Goal: Task Accomplishment & Management: Use online tool/utility

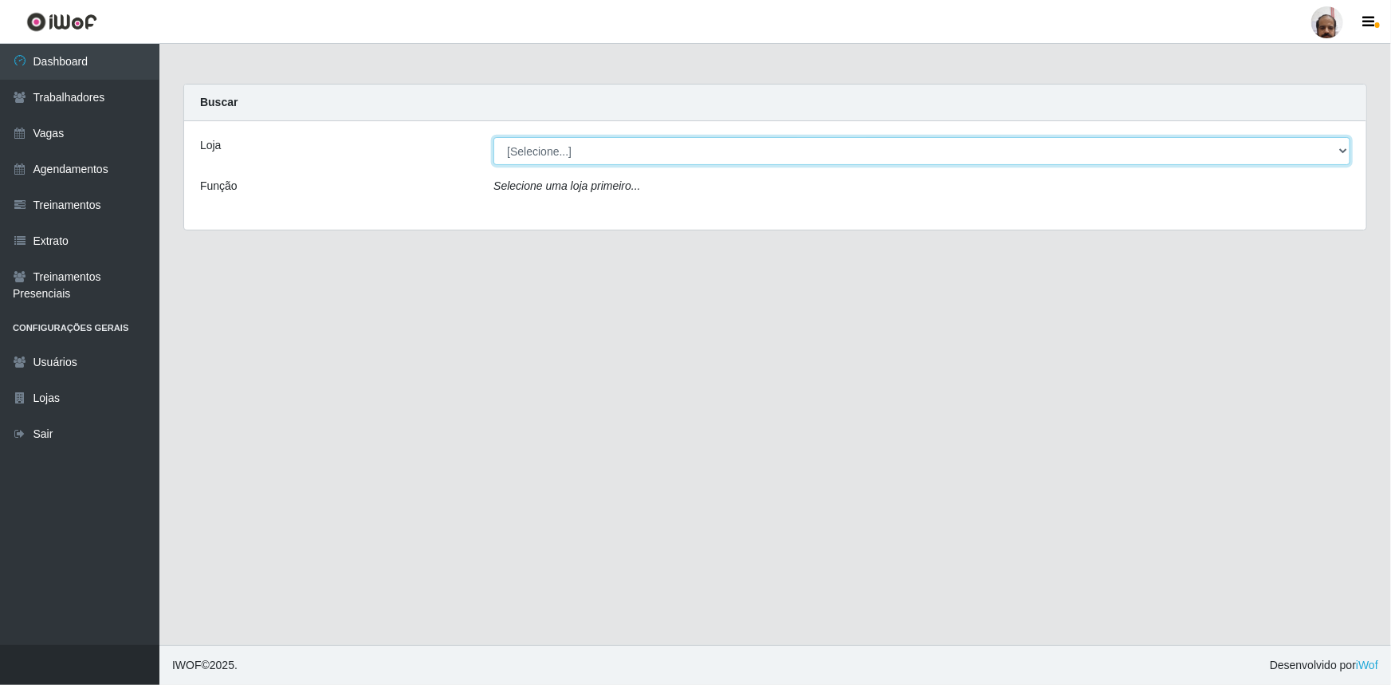
click at [1340, 147] on select "[Selecione...] Mar Vermelho - Loja 05" at bounding box center [921, 151] width 857 height 28
select select "252"
click at [493, 137] on select "[Selecione...] Mar Vermelho - Loja 05" at bounding box center [921, 151] width 857 height 28
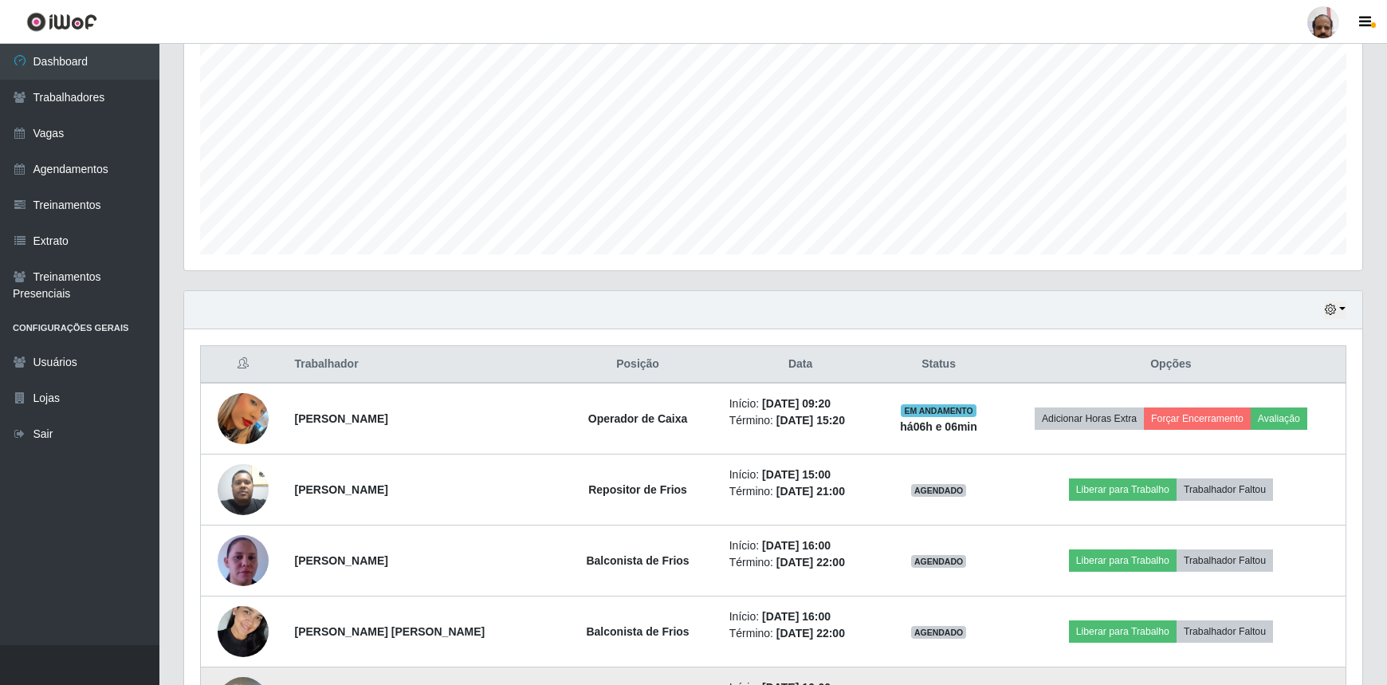
scroll to position [341, 0]
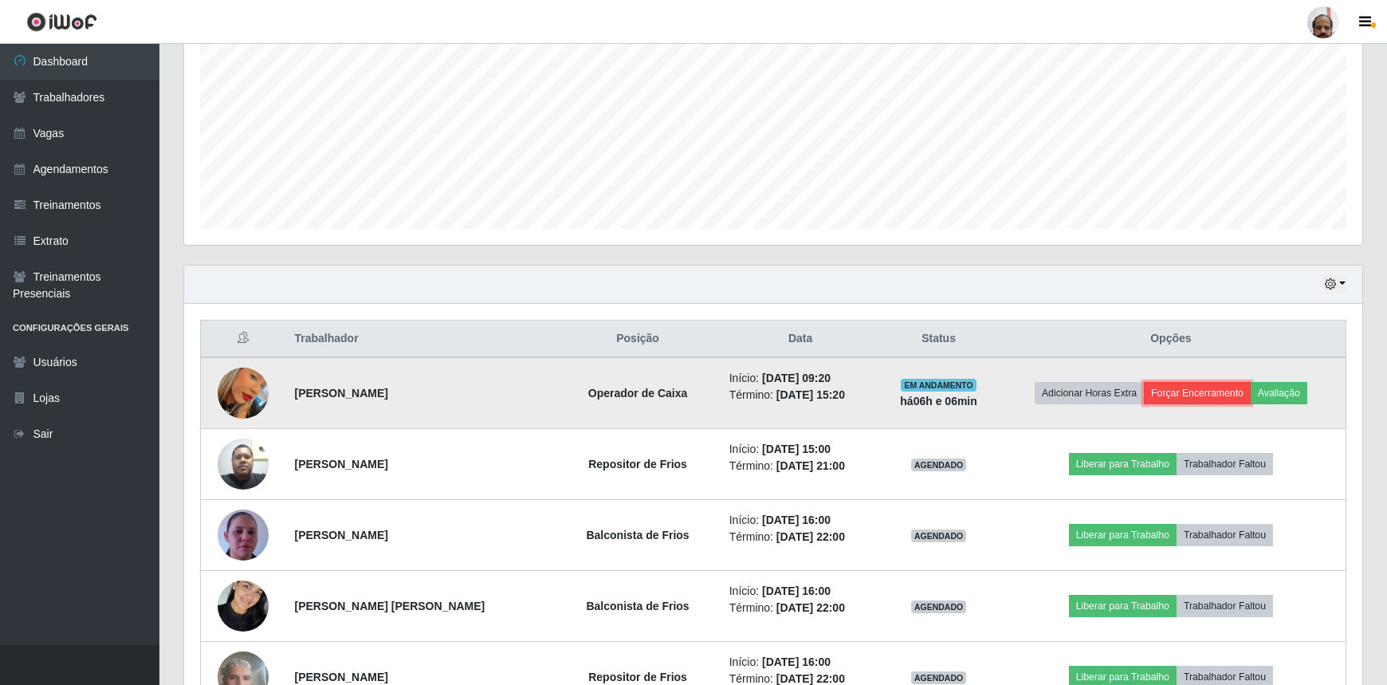
click at [1193, 395] on button "Forçar Encerramento" at bounding box center [1197, 393] width 107 height 22
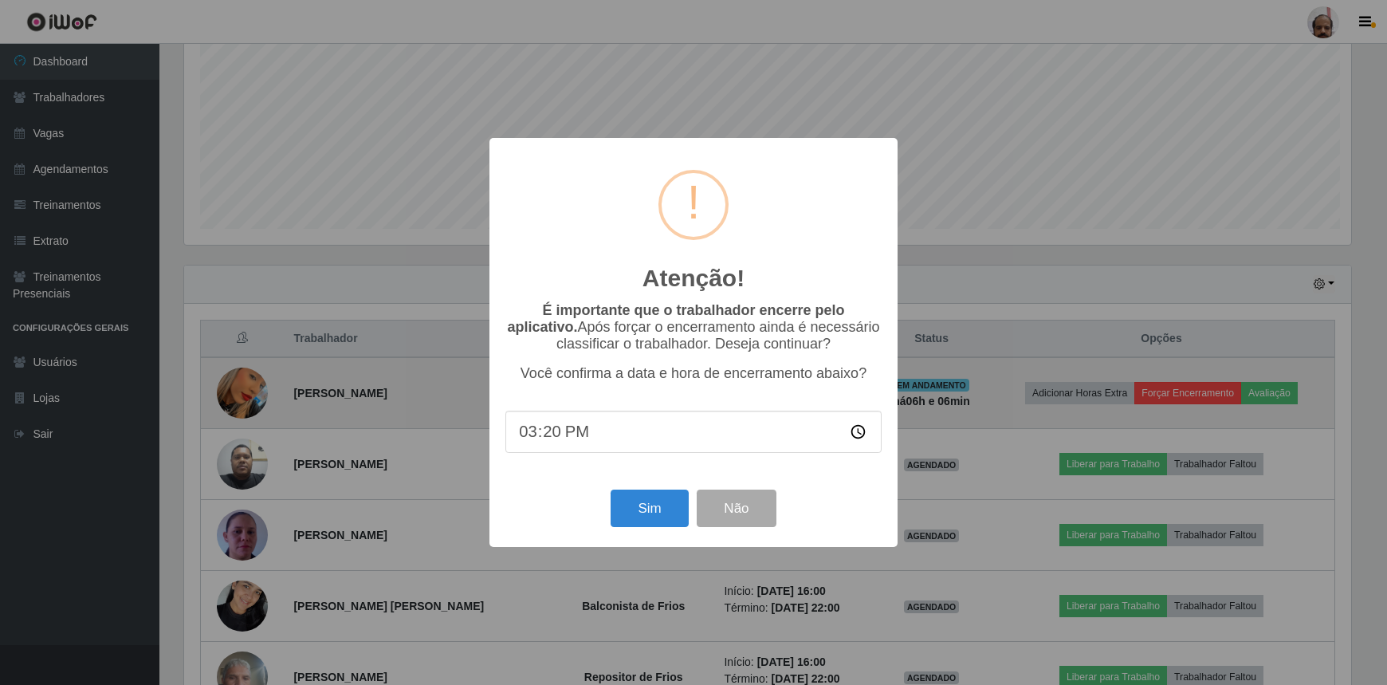
scroll to position [331, 1171]
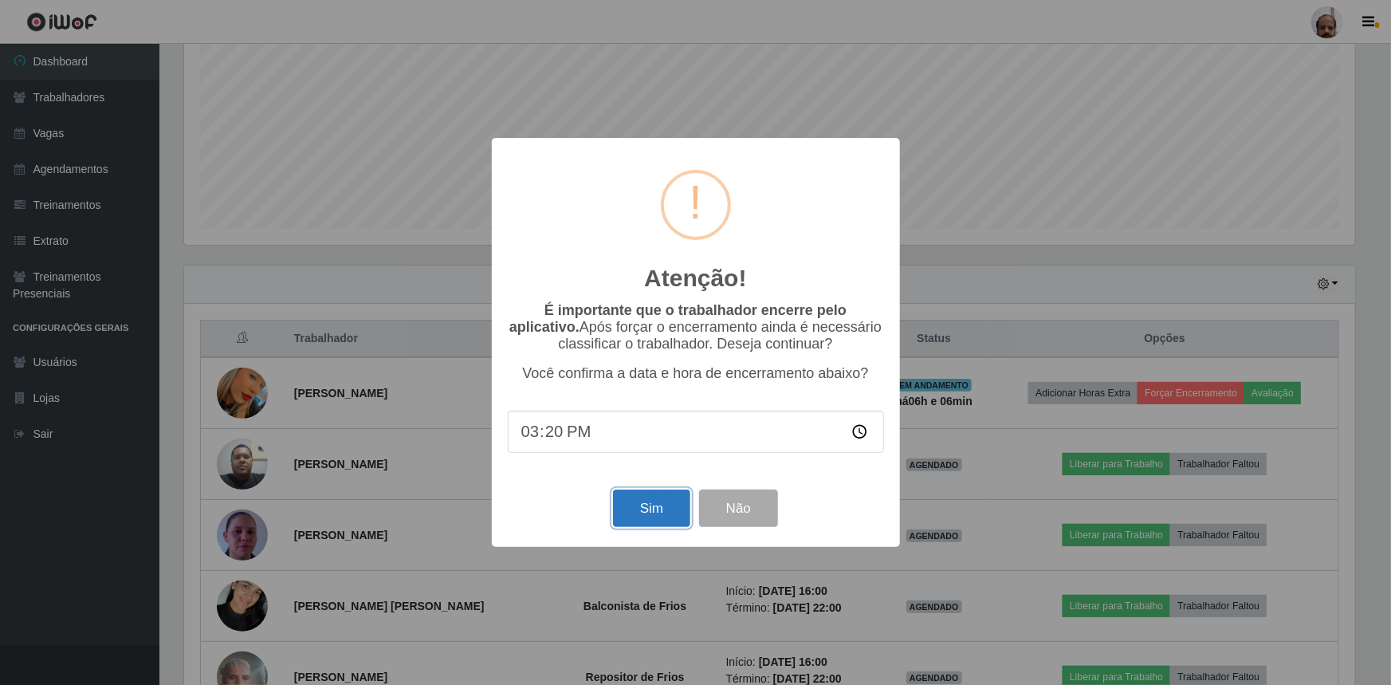
click at [652, 511] on button "Sim" at bounding box center [651, 507] width 77 height 37
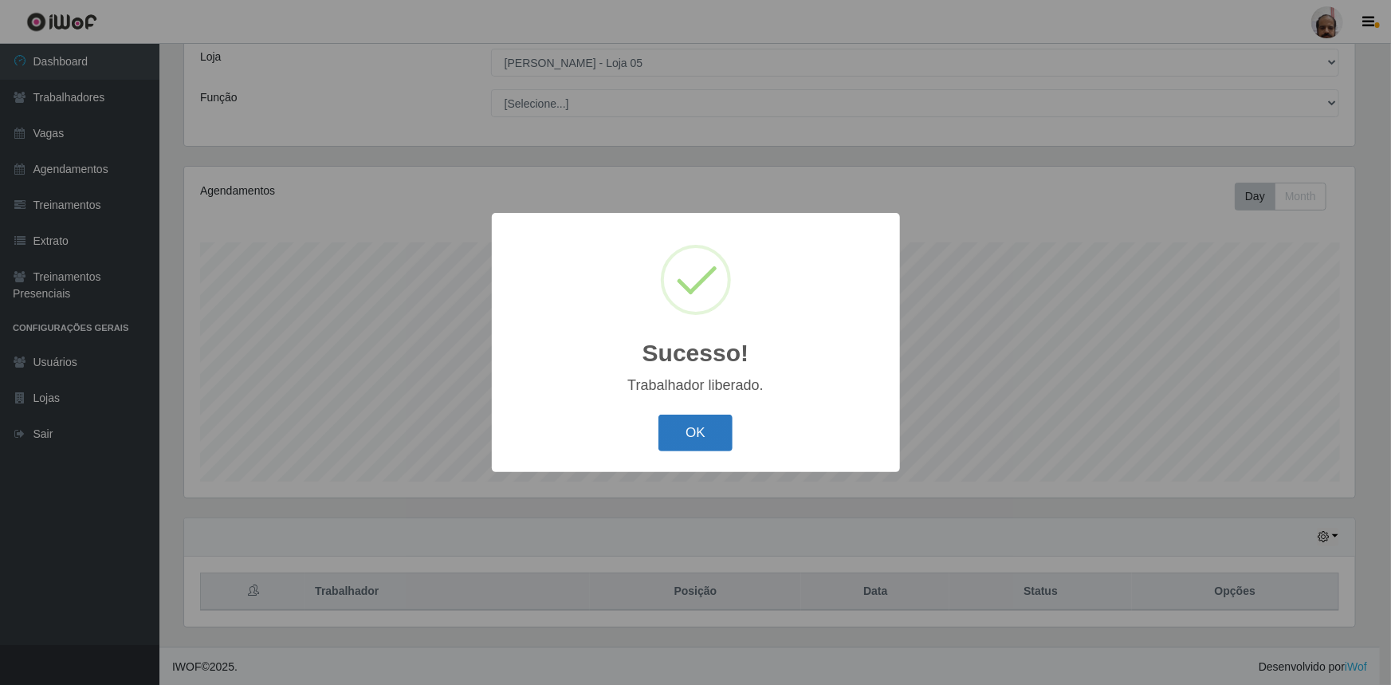
click at [730, 432] on button "OK" at bounding box center [695, 433] width 74 height 37
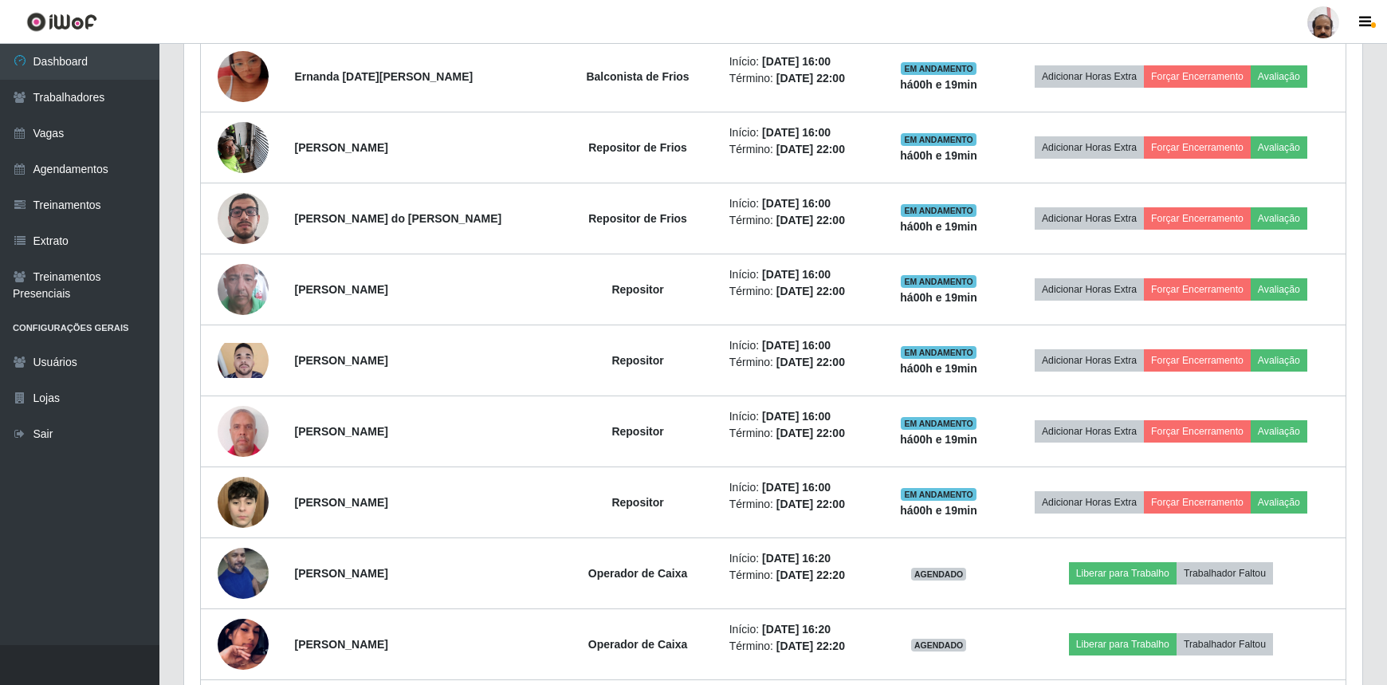
scroll to position [1103, 0]
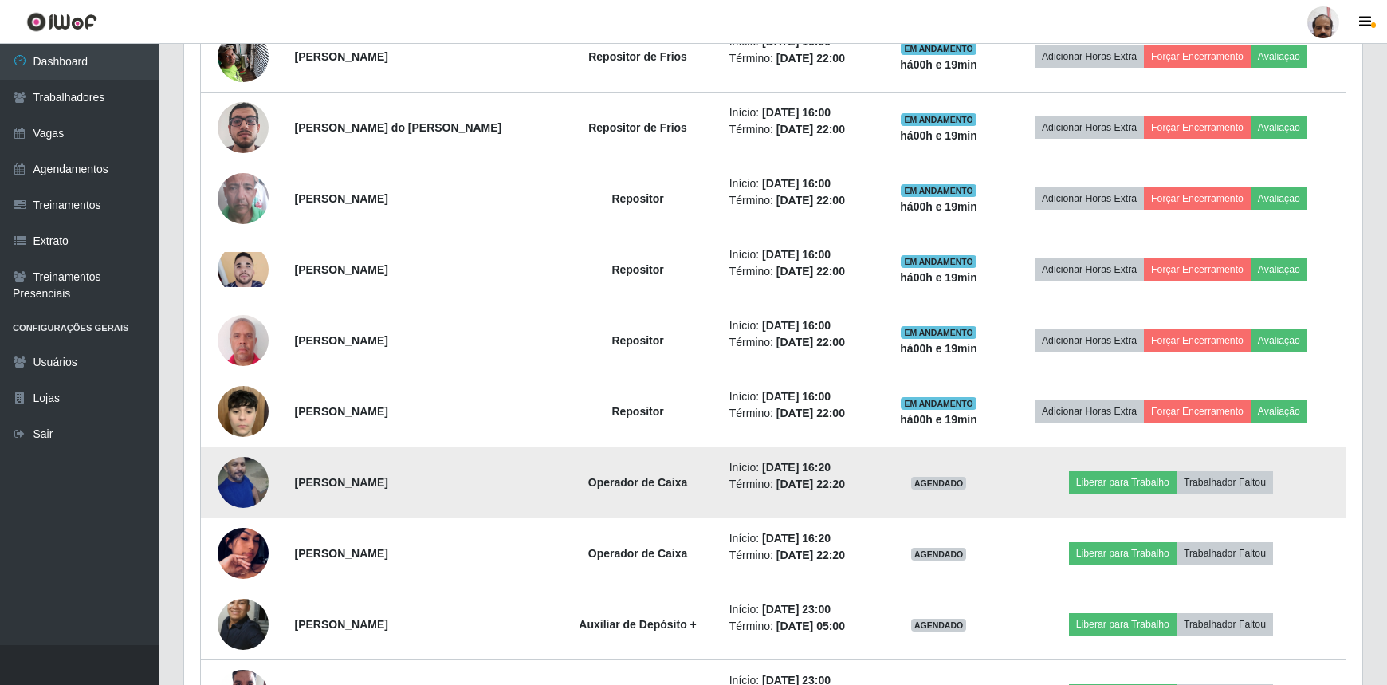
click at [231, 485] on img at bounding box center [243, 481] width 51 height 77
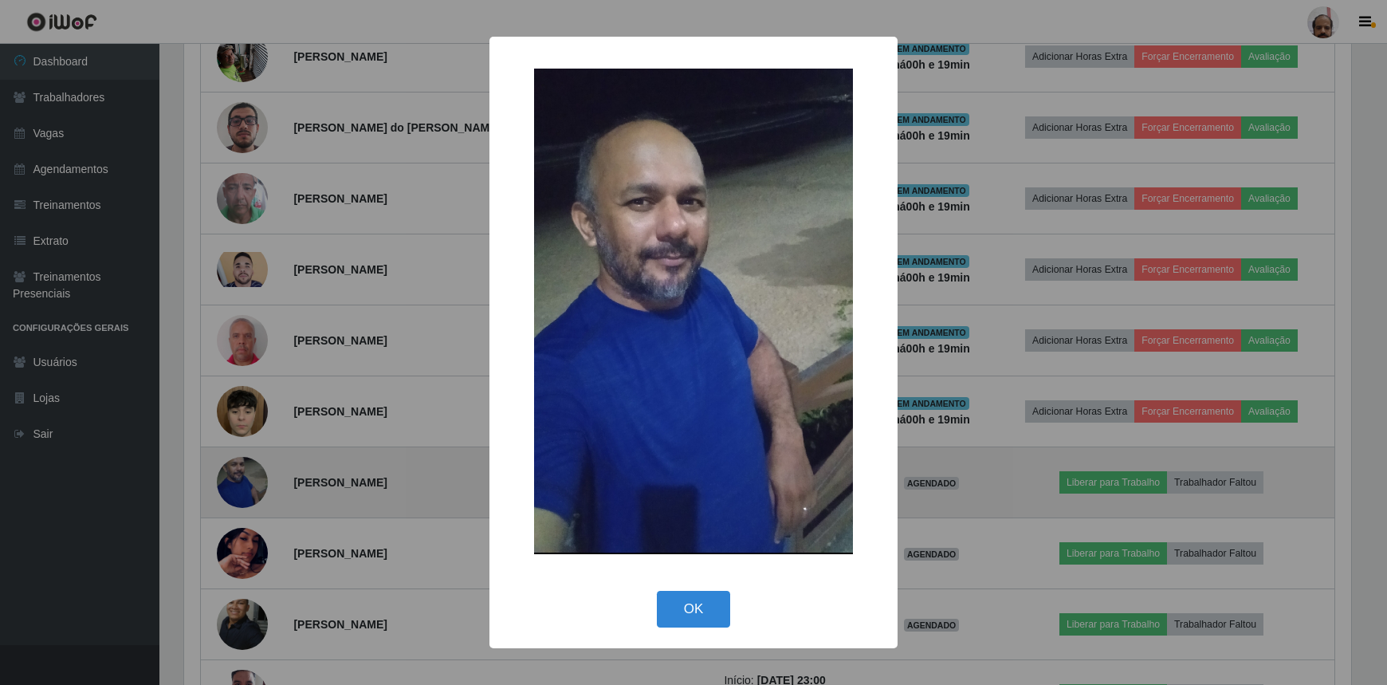
scroll to position [331, 1171]
click at [231, 485] on div "× OK Cancel" at bounding box center [695, 342] width 1391 height 685
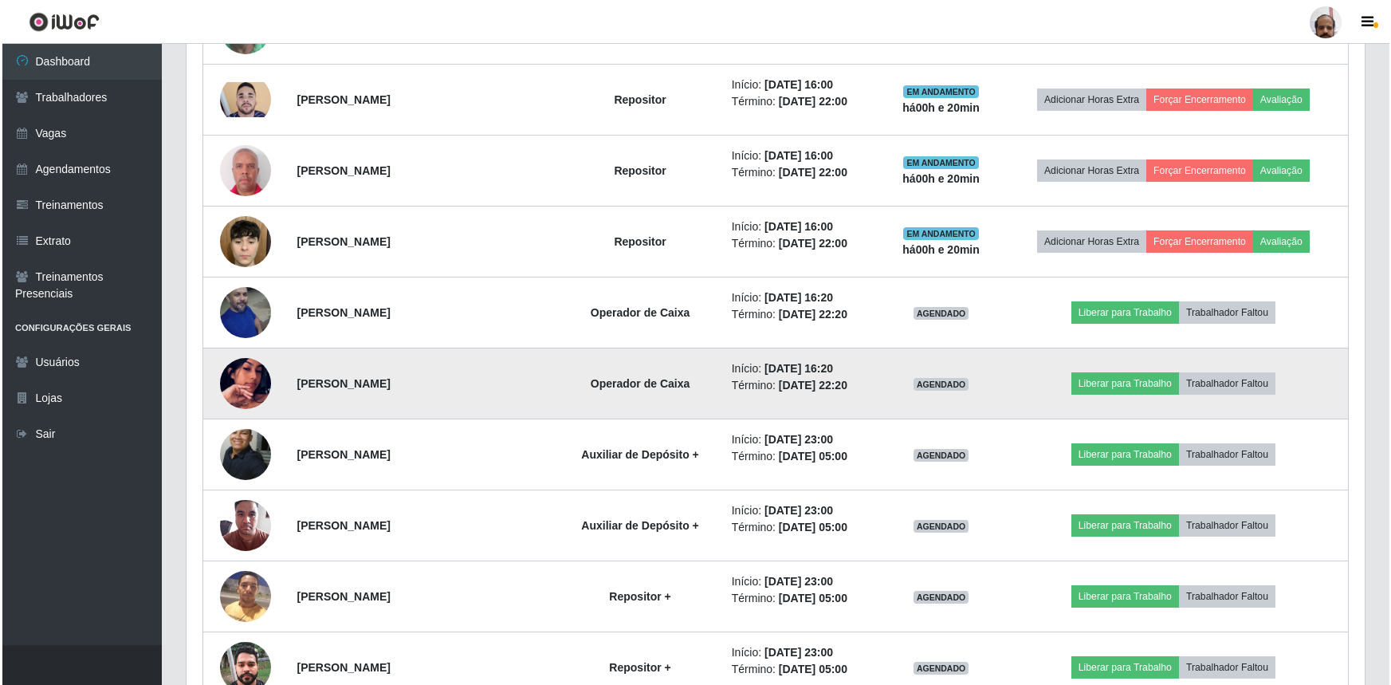
scroll to position [1321, 0]
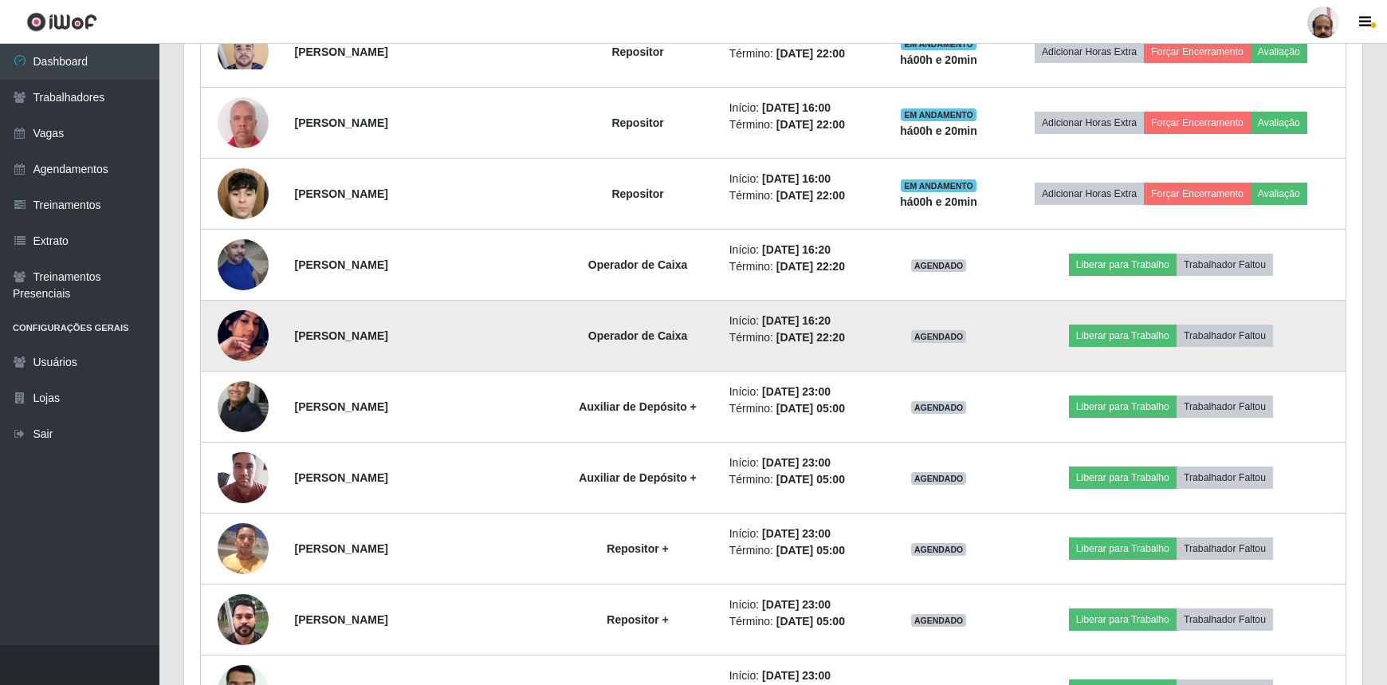
click at [255, 339] on img at bounding box center [243, 335] width 51 height 91
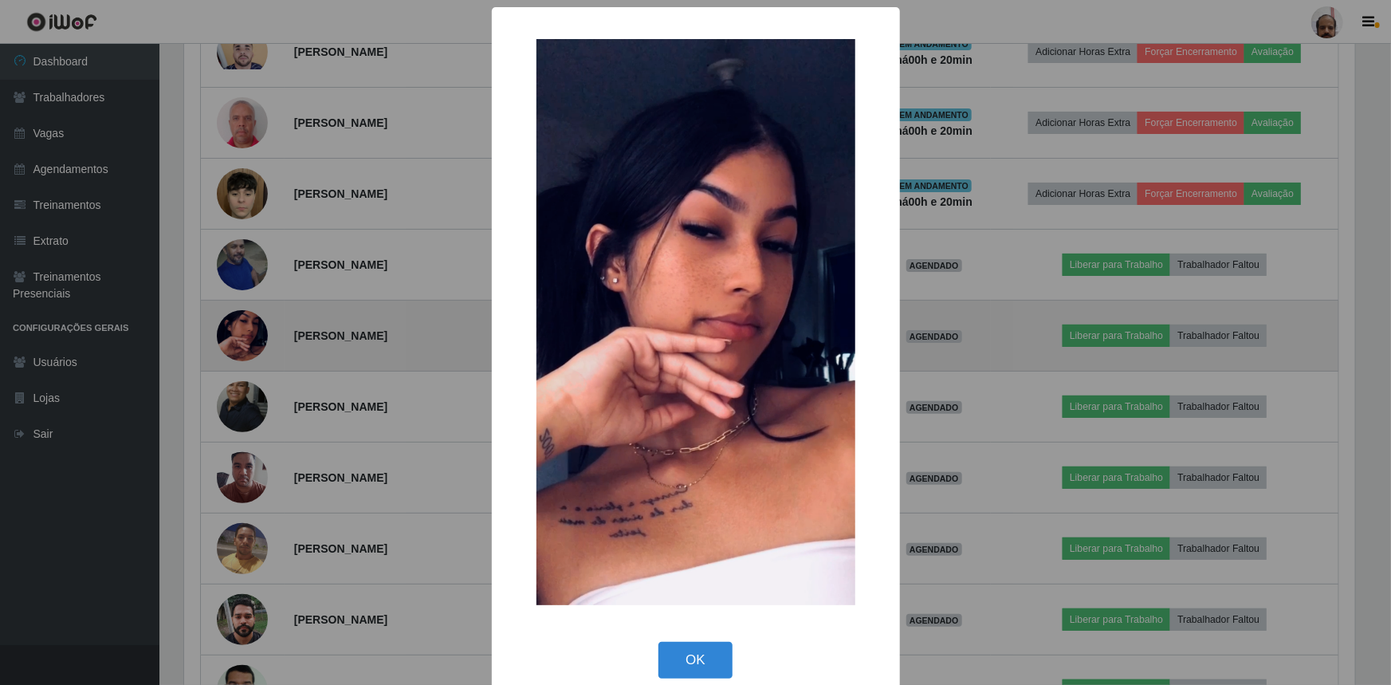
click at [255, 339] on div "× OK Cancel" at bounding box center [695, 342] width 1391 height 685
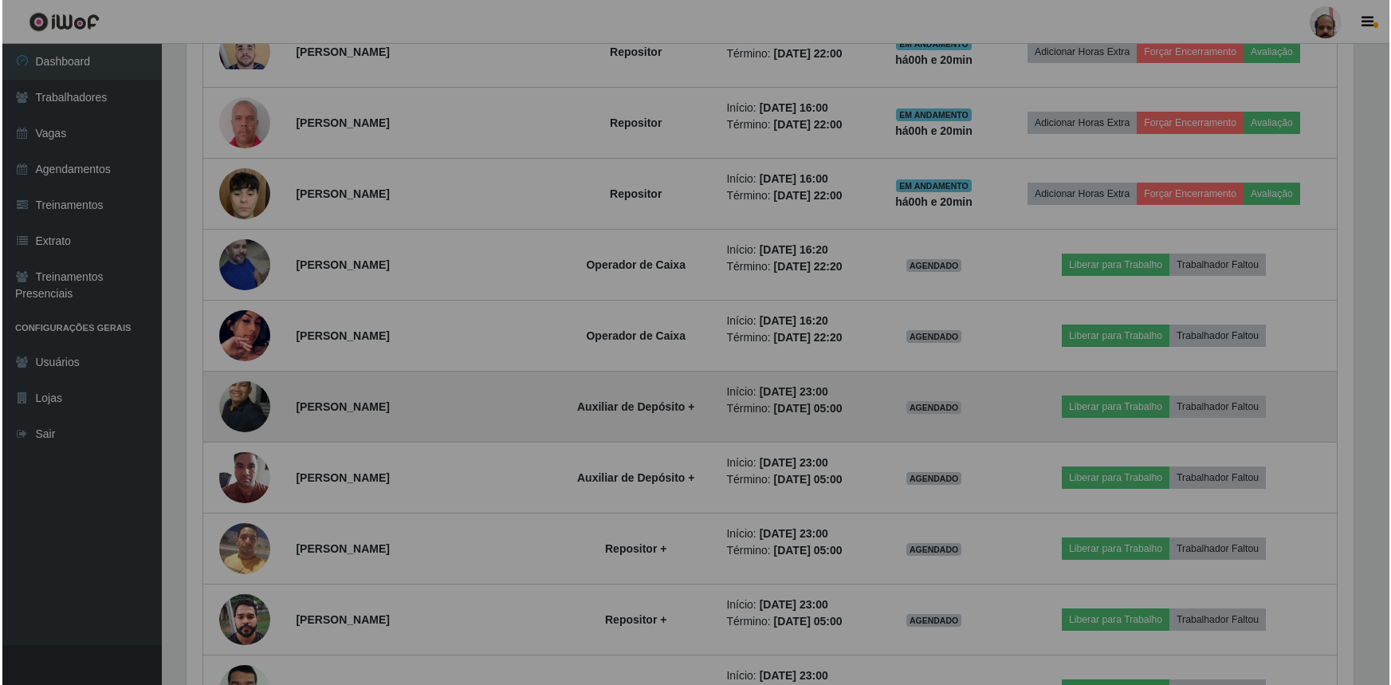
scroll to position [331, 1178]
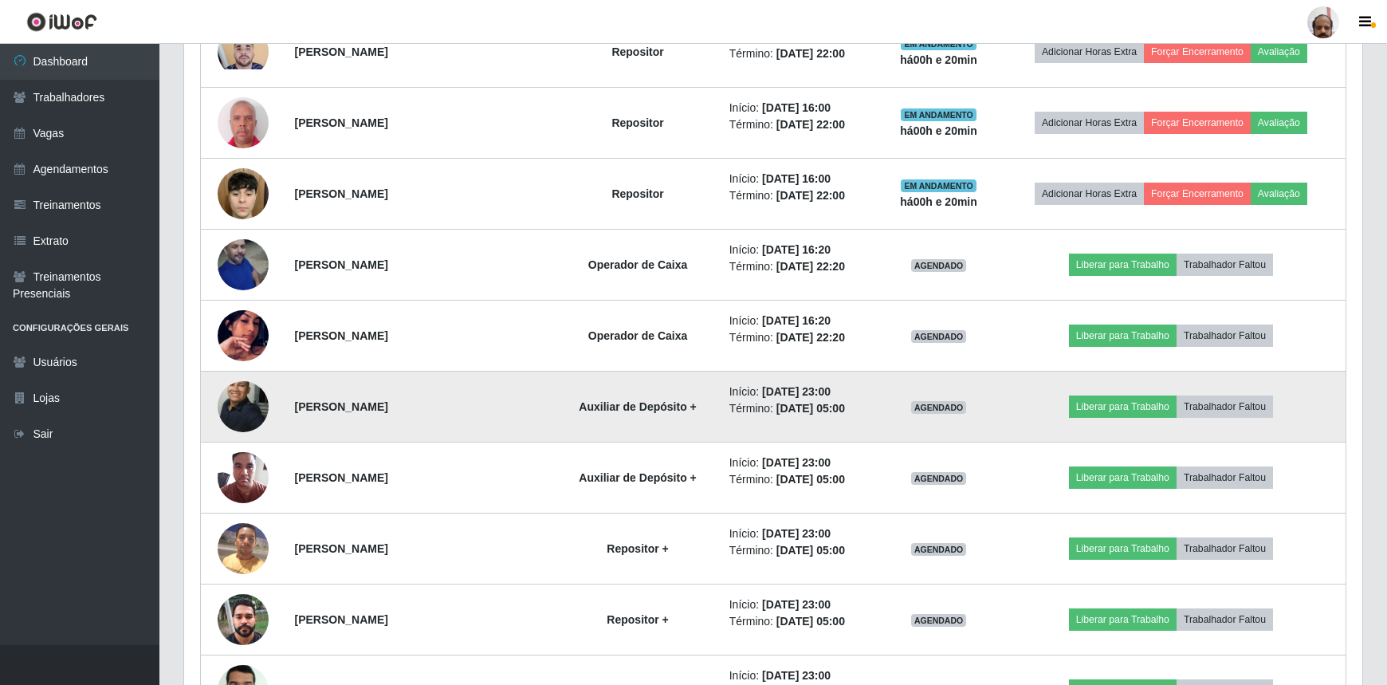
click at [239, 399] on img at bounding box center [243, 405] width 51 height 69
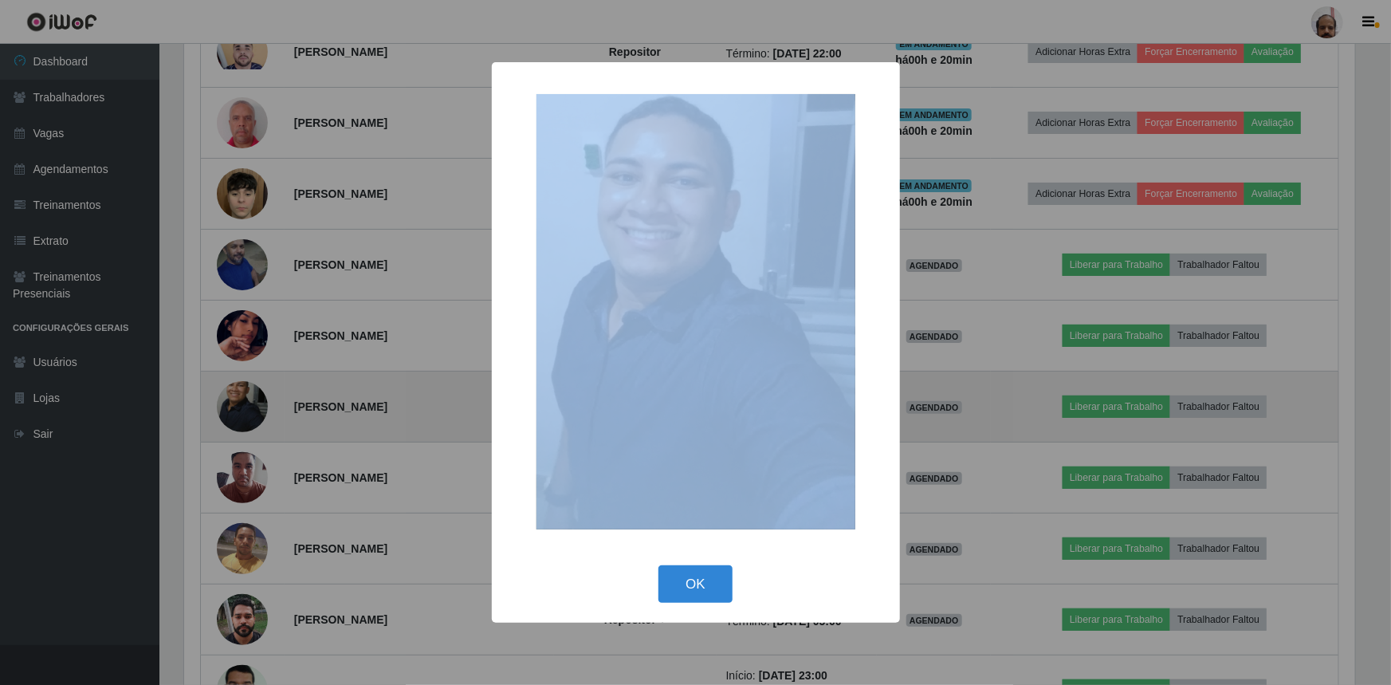
click at [239, 399] on div "× OK Cancel" at bounding box center [695, 342] width 1391 height 685
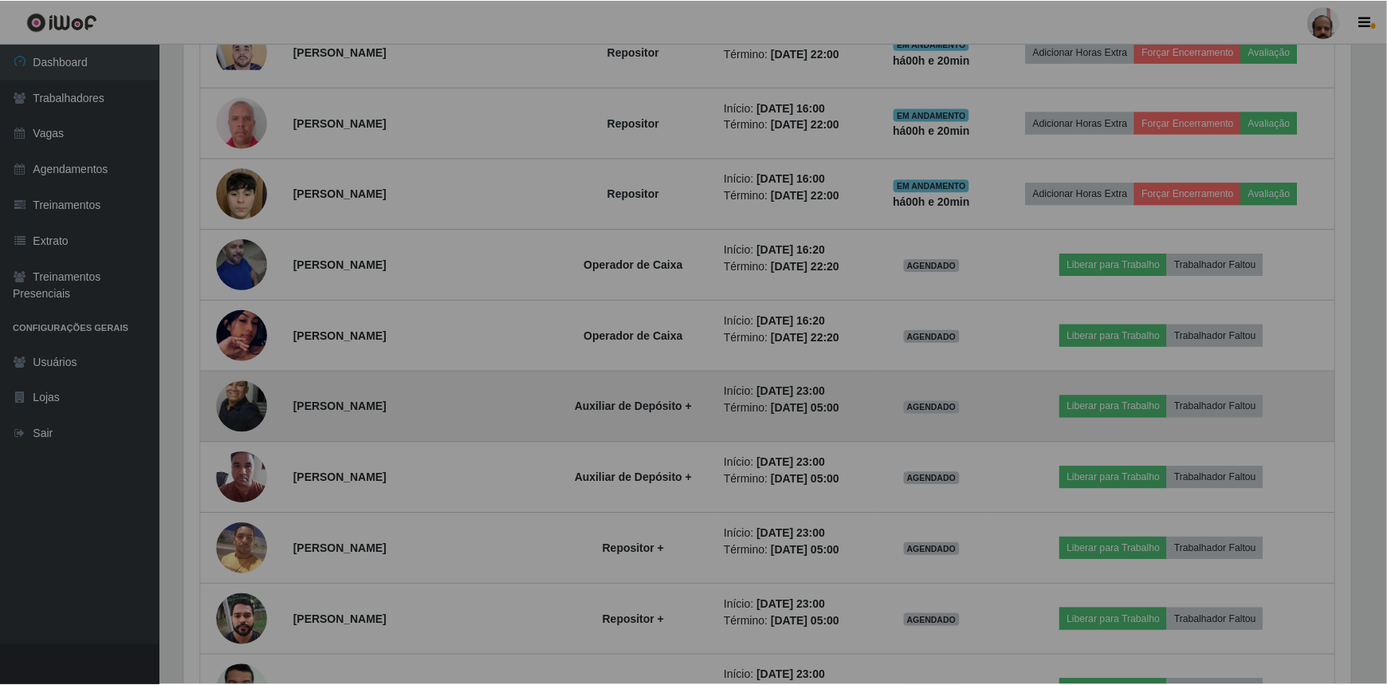
scroll to position [331, 1178]
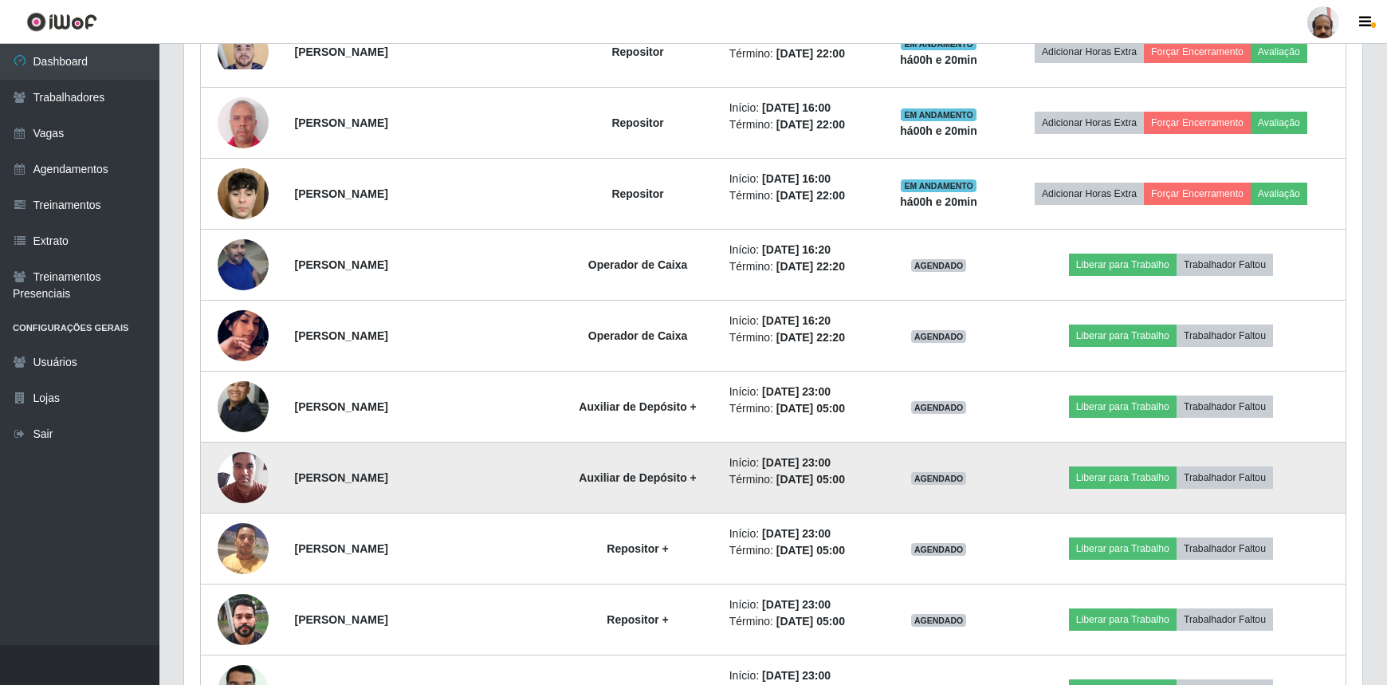
click at [244, 485] on img at bounding box center [243, 477] width 51 height 68
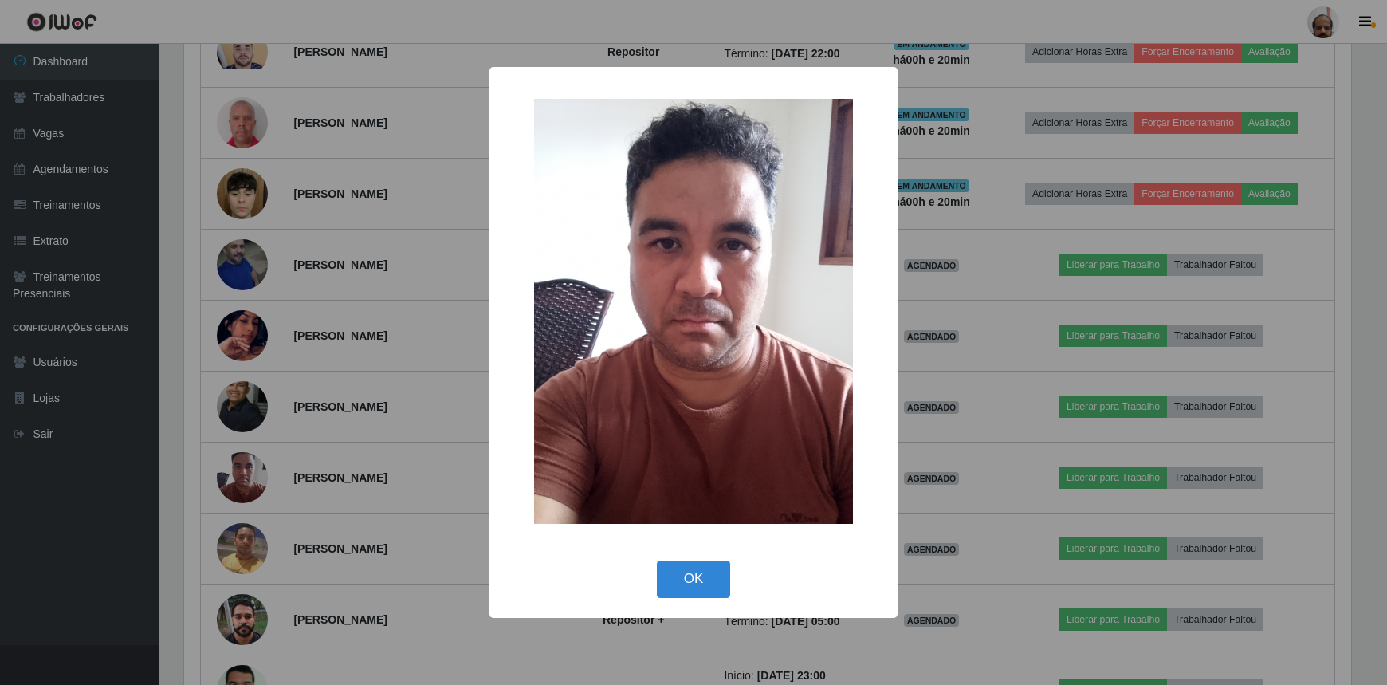
scroll to position [331, 1171]
click at [244, 482] on div "× OK Cancel" at bounding box center [695, 342] width 1391 height 685
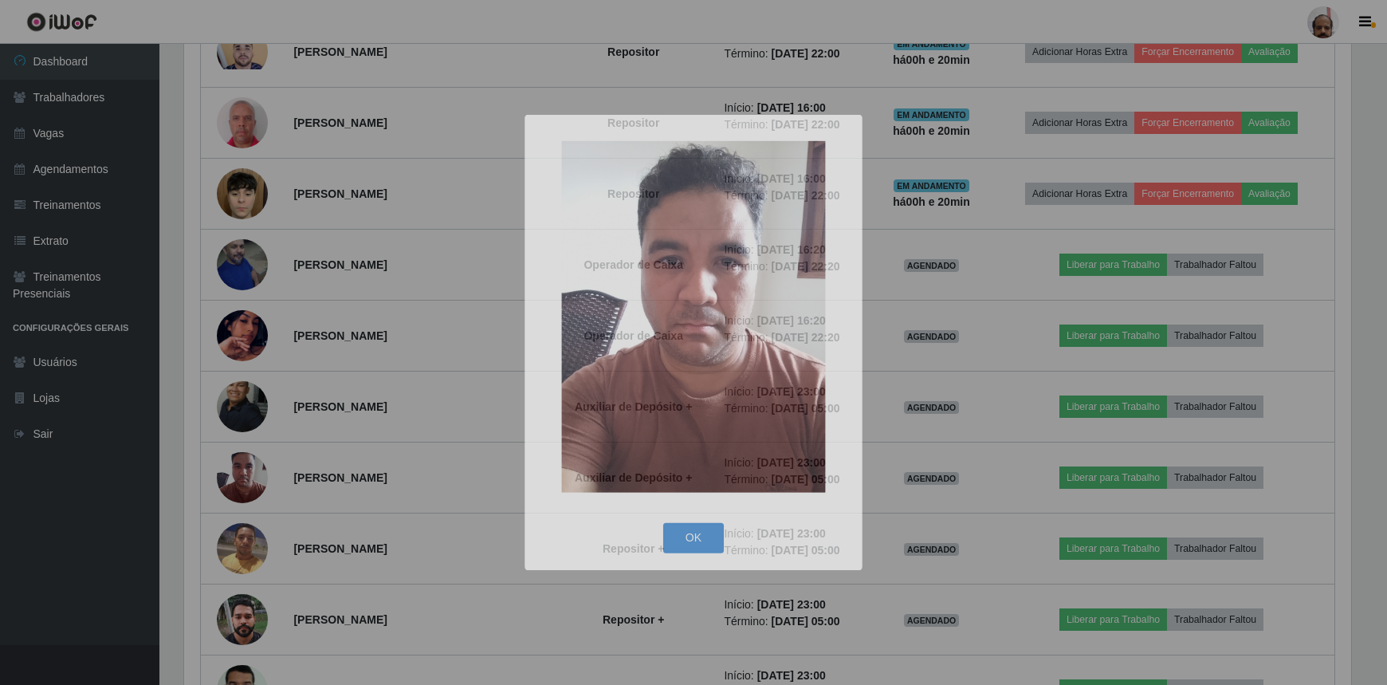
scroll to position [331, 1178]
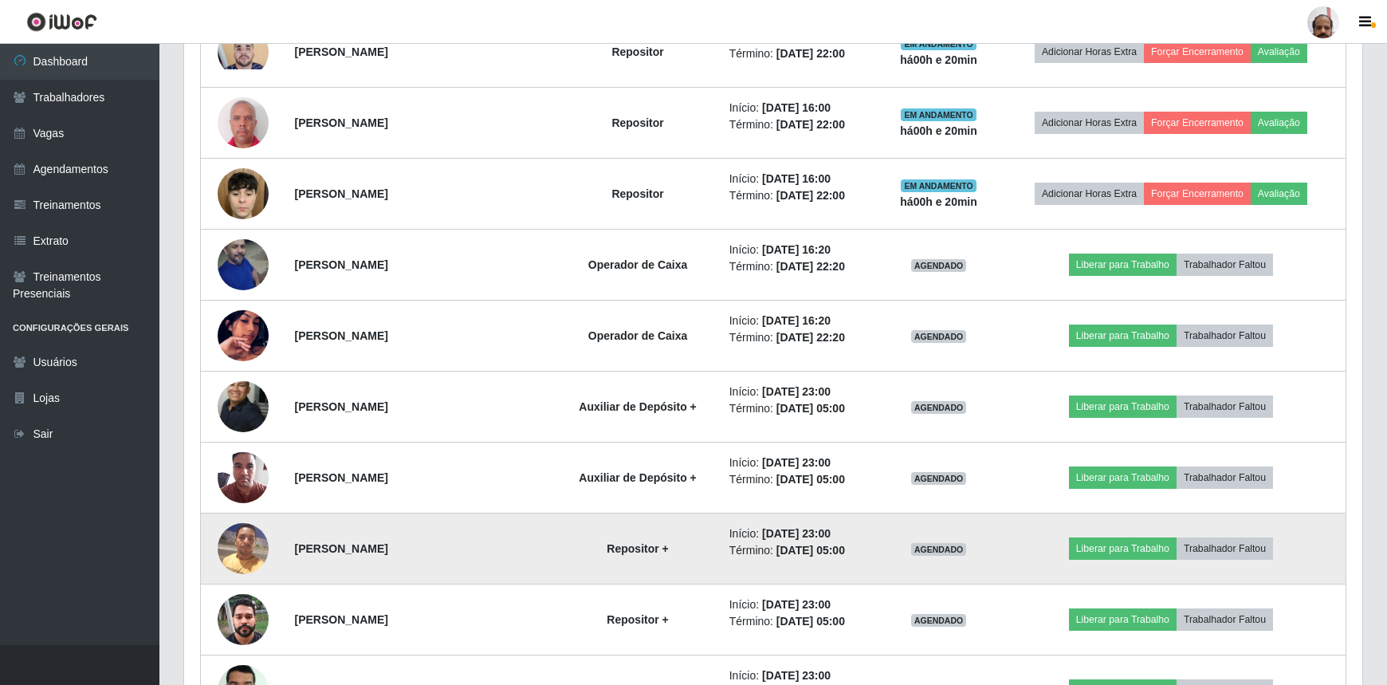
click at [250, 550] on img at bounding box center [243, 548] width 51 height 68
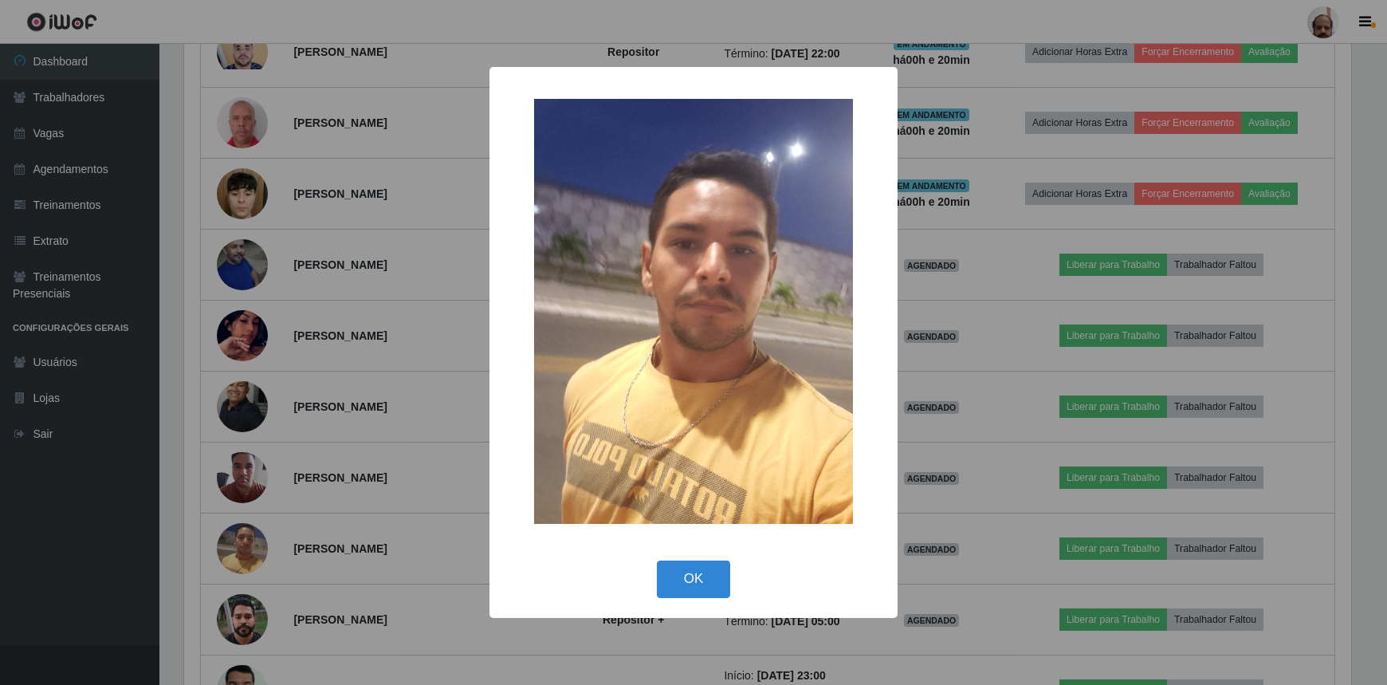
scroll to position [331, 1171]
click at [250, 546] on div "× OK Cancel" at bounding box center [695, 342] width 1391 height 685
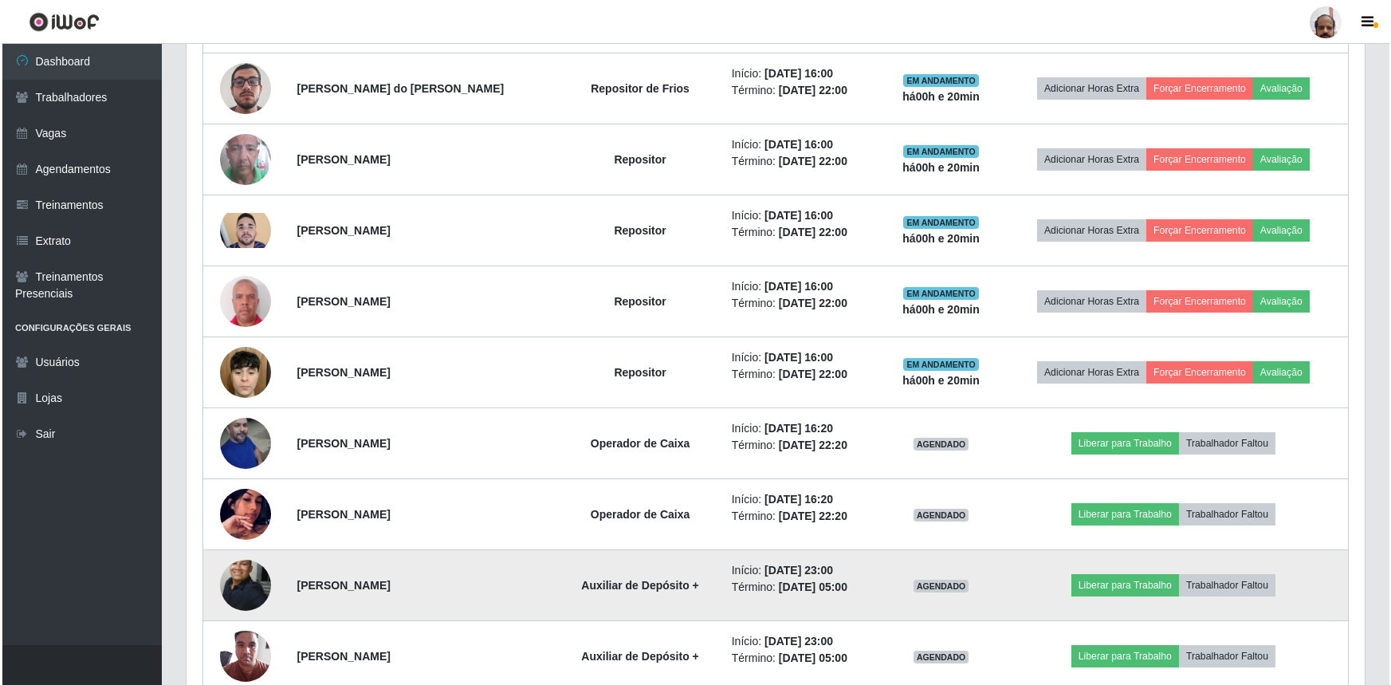
scroll to position [1103, 0]
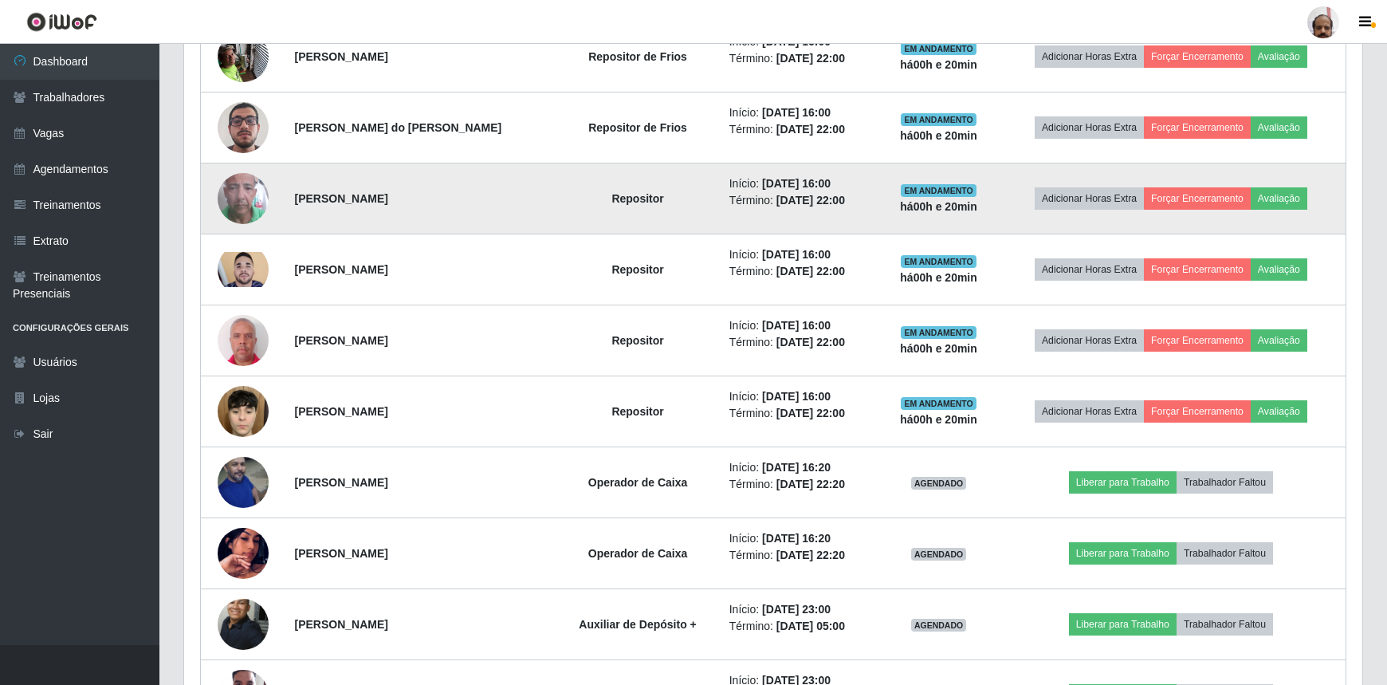
click at [230, 202] on img at bounding box center [243, 198] width 51 height 91
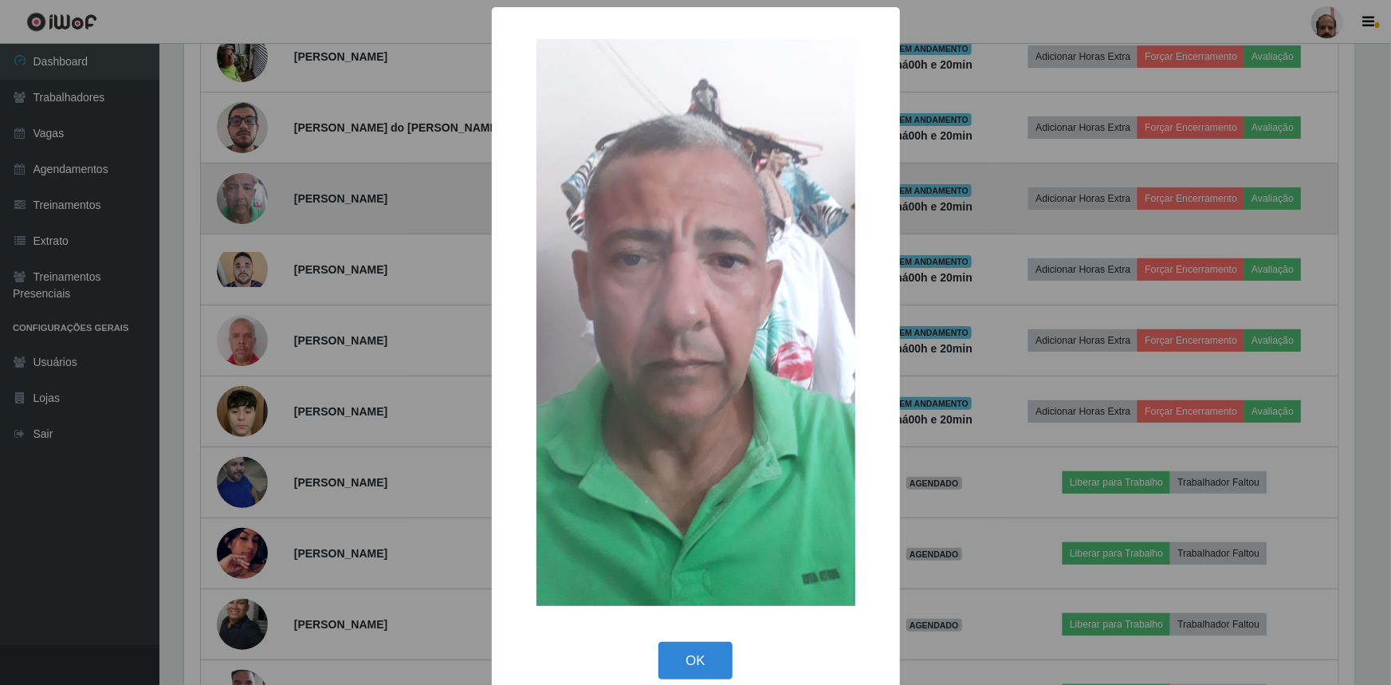
click at [230, 202] on div "× OK Cancel" at bounding box center [695, 342] width 1391 height 685
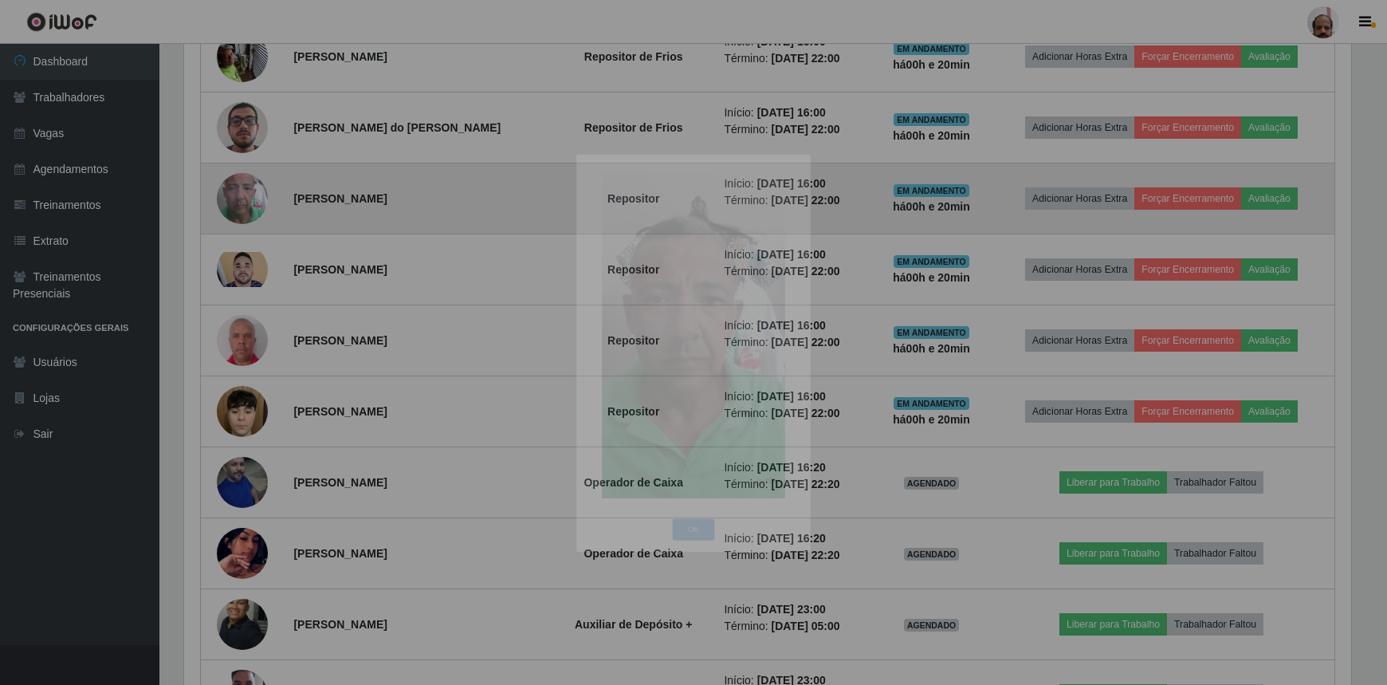
scroll to position [331, 1178]
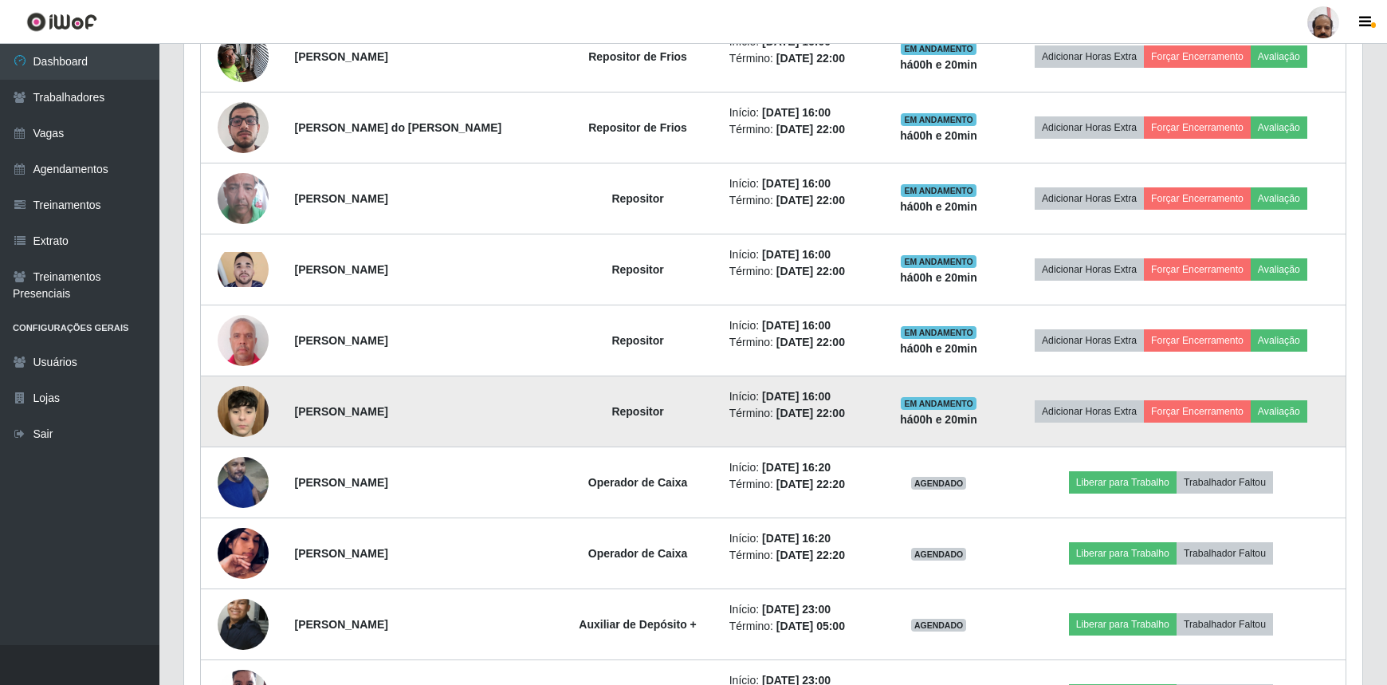
click at [254, 399] on img at bounding box center [243, 411] width 51 height 79
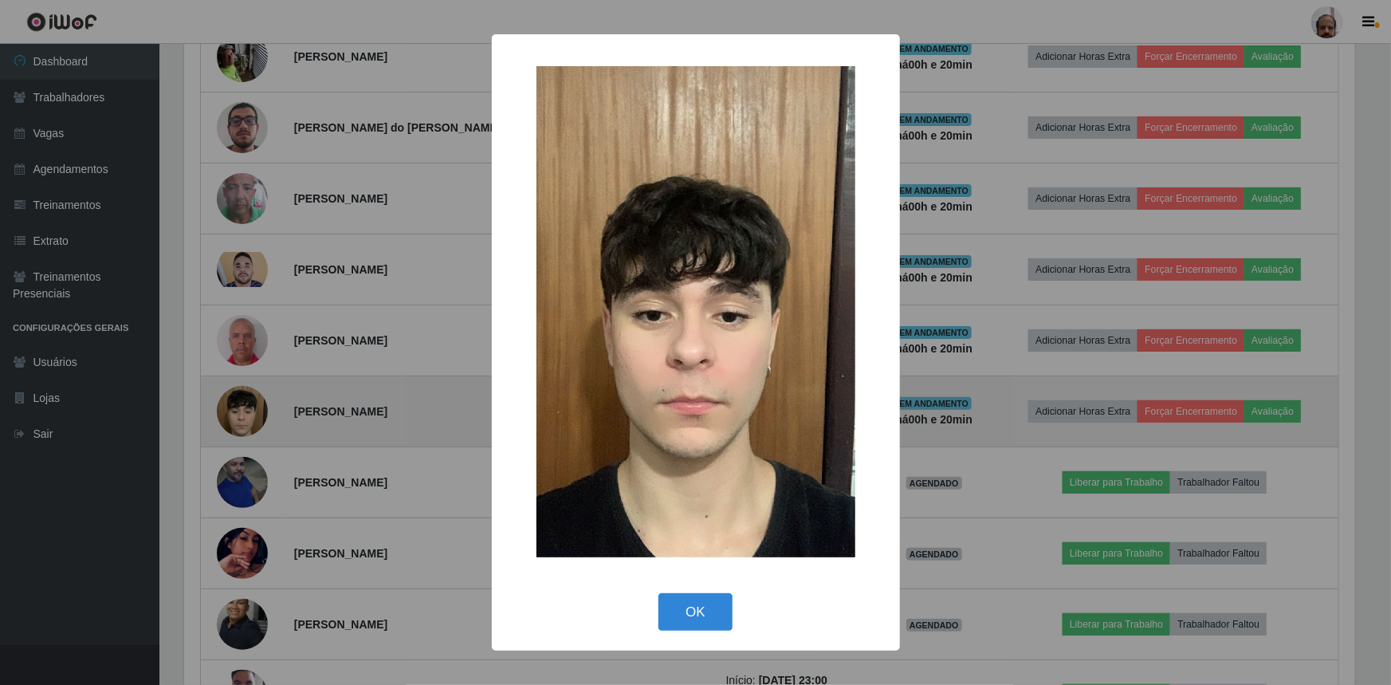
click at [254, 399] on div "× OK Cancel" at bounding box center [695, 342] width 1391 height 685
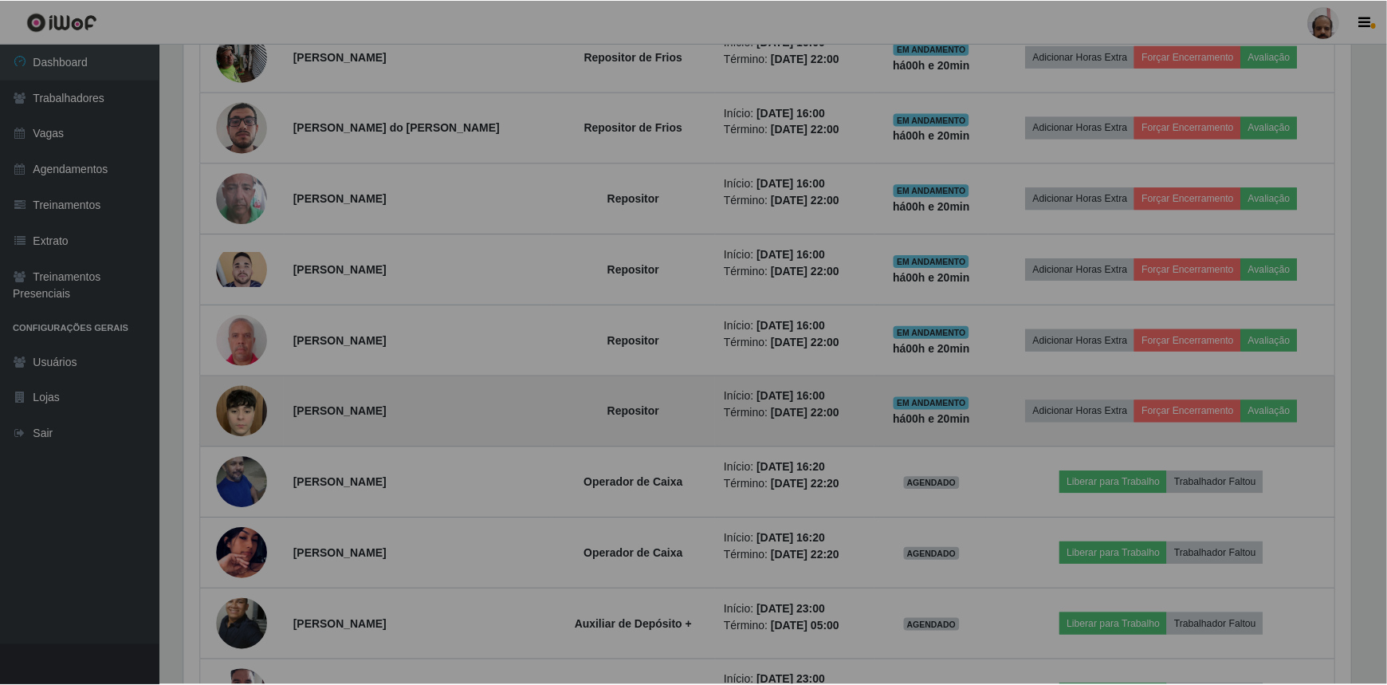
scroll to position [0, 0]
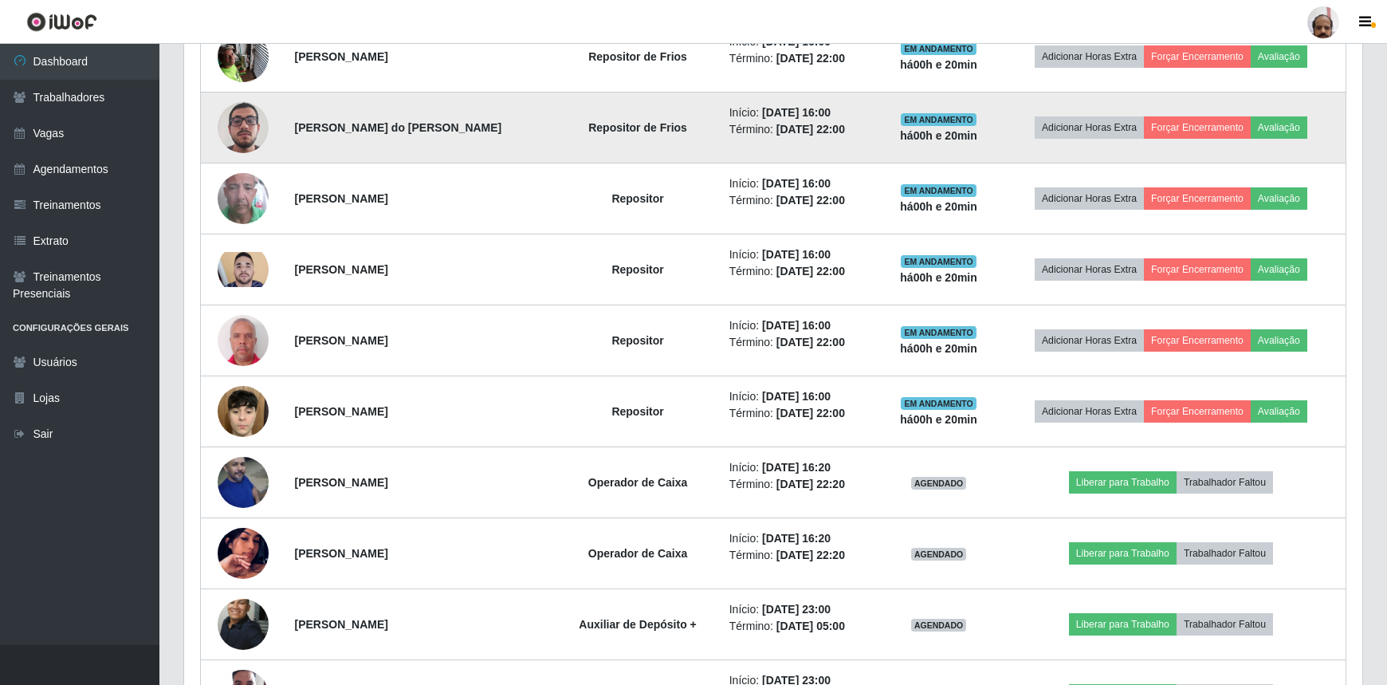
click at [261, 120] on img at bounding box center [243, 127] width 51 height 91
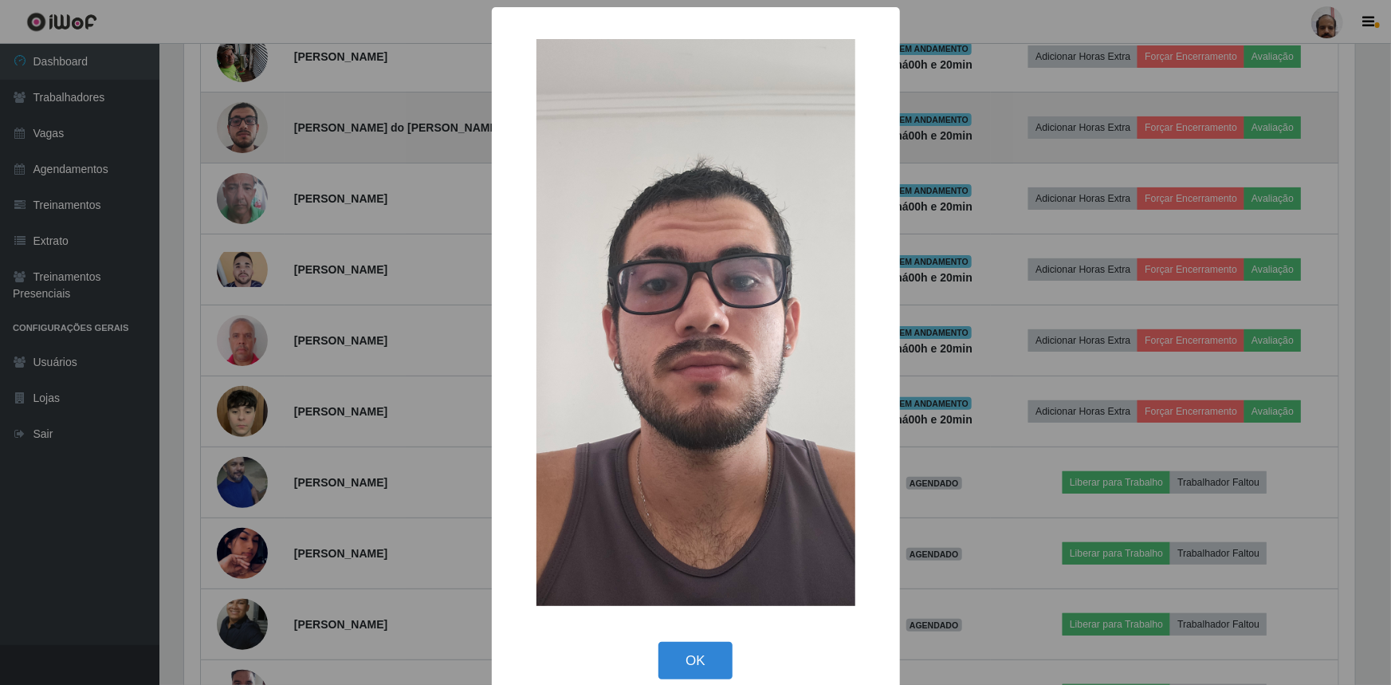
click at [261, 120] on div "× OK Cancel" at bounding box center [695, 342] width 1391 height 685
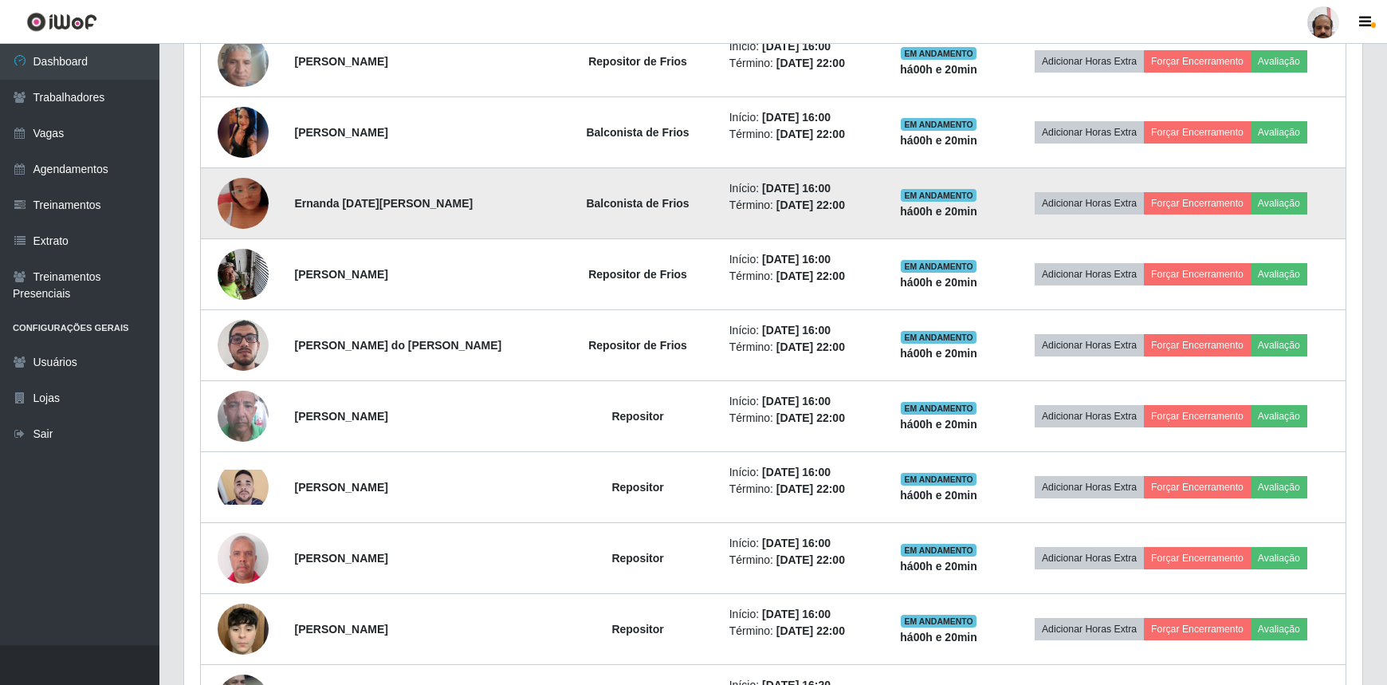
click at [256, 190] on img at bounding box center [243, 203] width 51 height 91
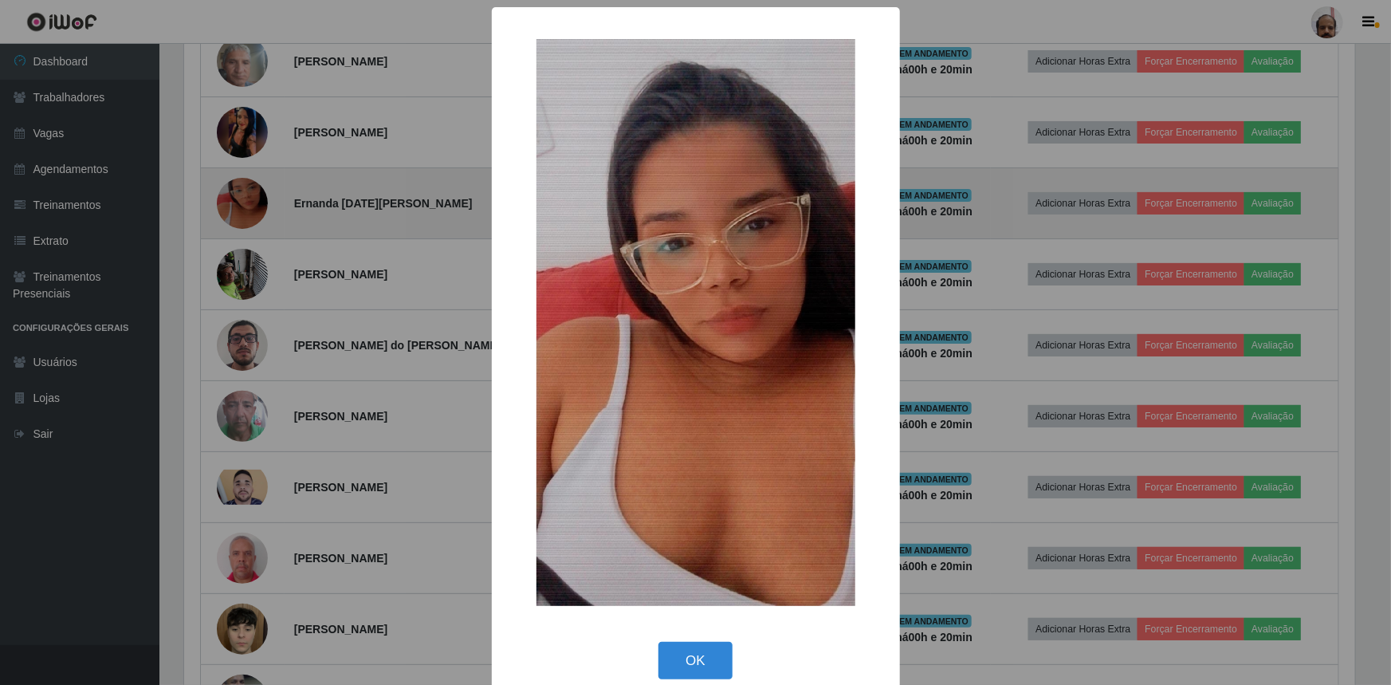
click at [256, 190] on div "× OK Cancel" at bounding box center [695, 342] width 1391 height 685
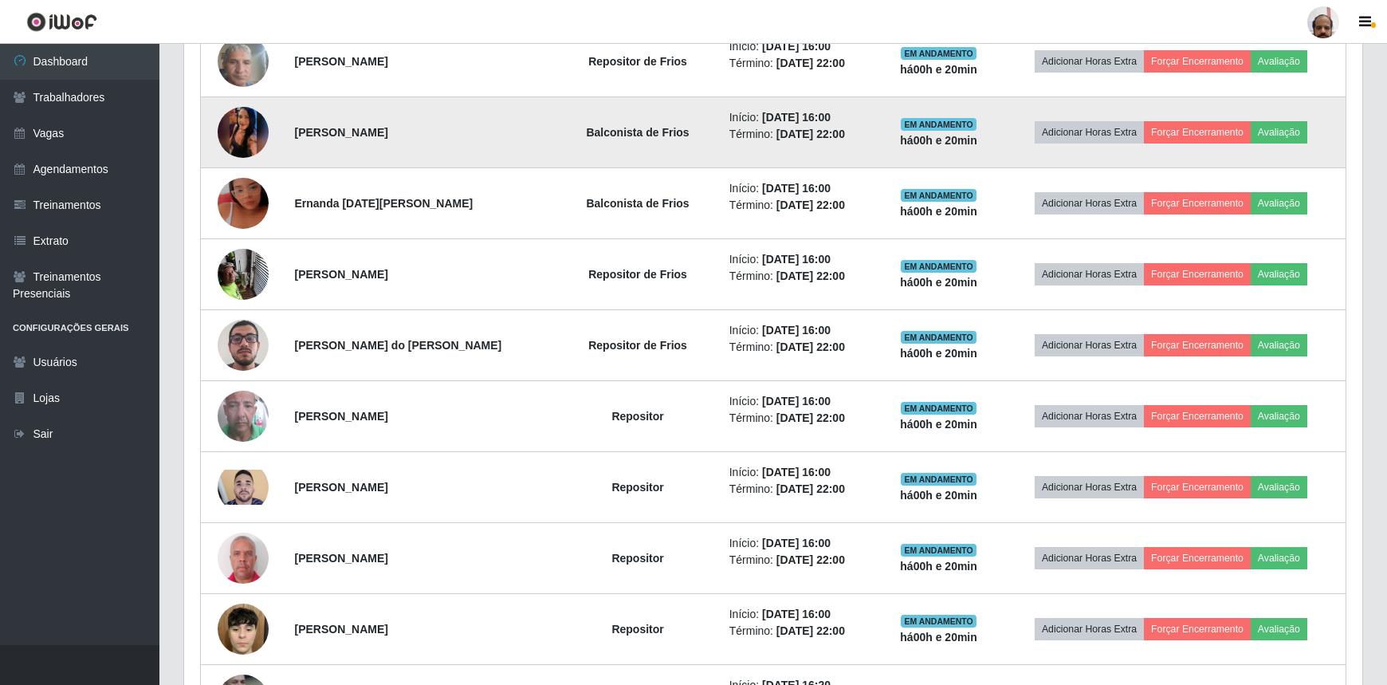
click at [260, 130] on img at bounding box center [243, 132] width 51 height 113
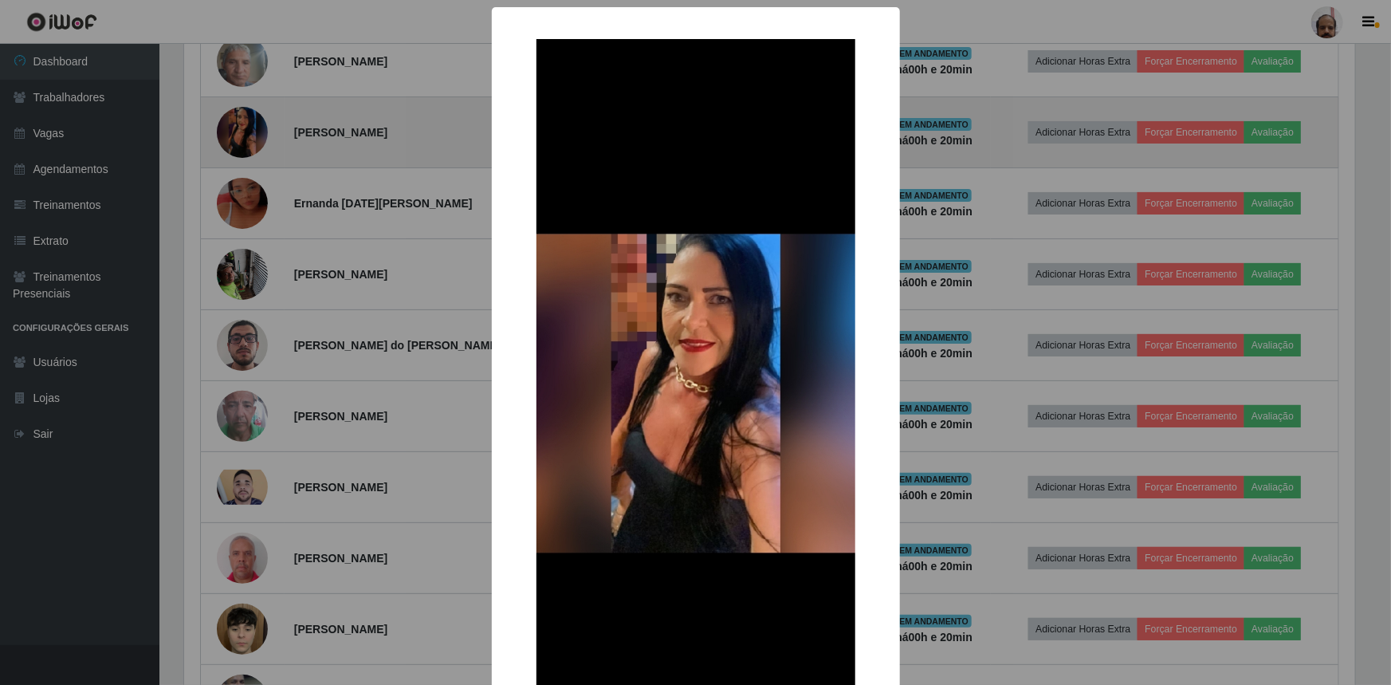
click at [256, 132] on div "× OK Cancel" at bounding box center [695, 342] width 1391 height 685
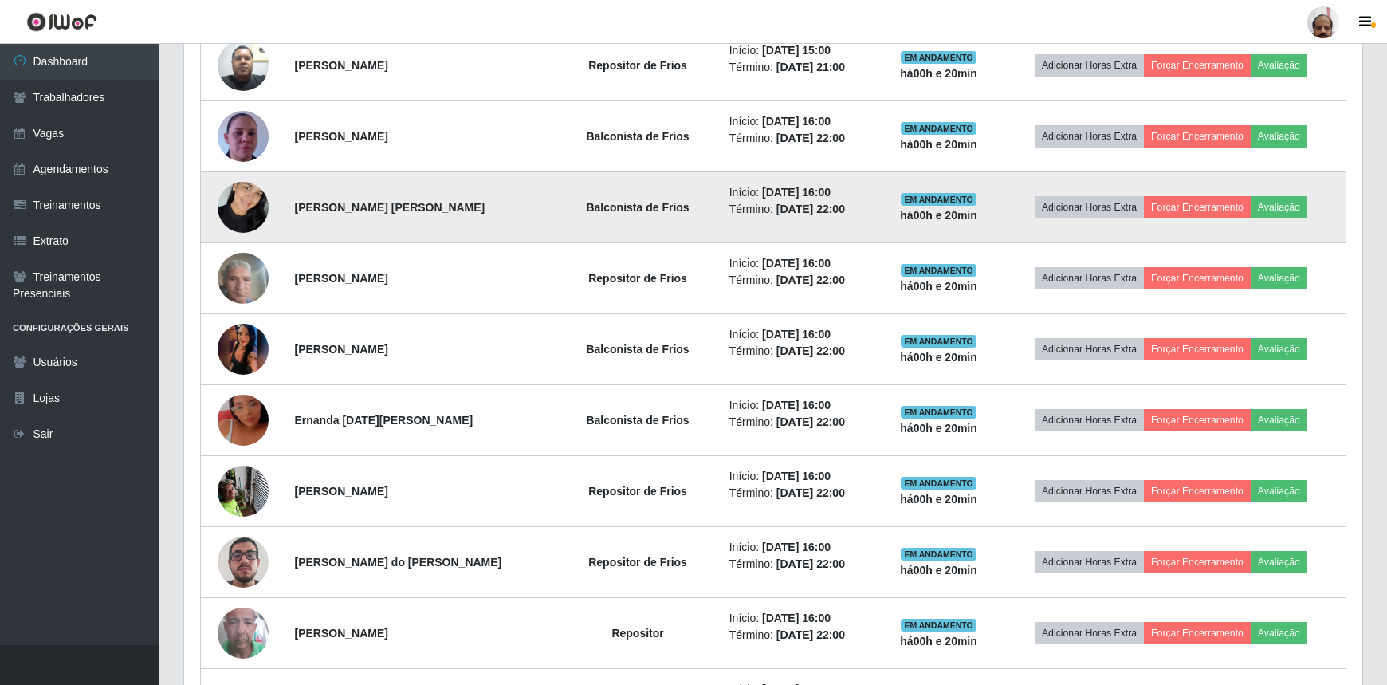
click at [250, 199] on img at bounding box center [243, 207] width 51 height 68
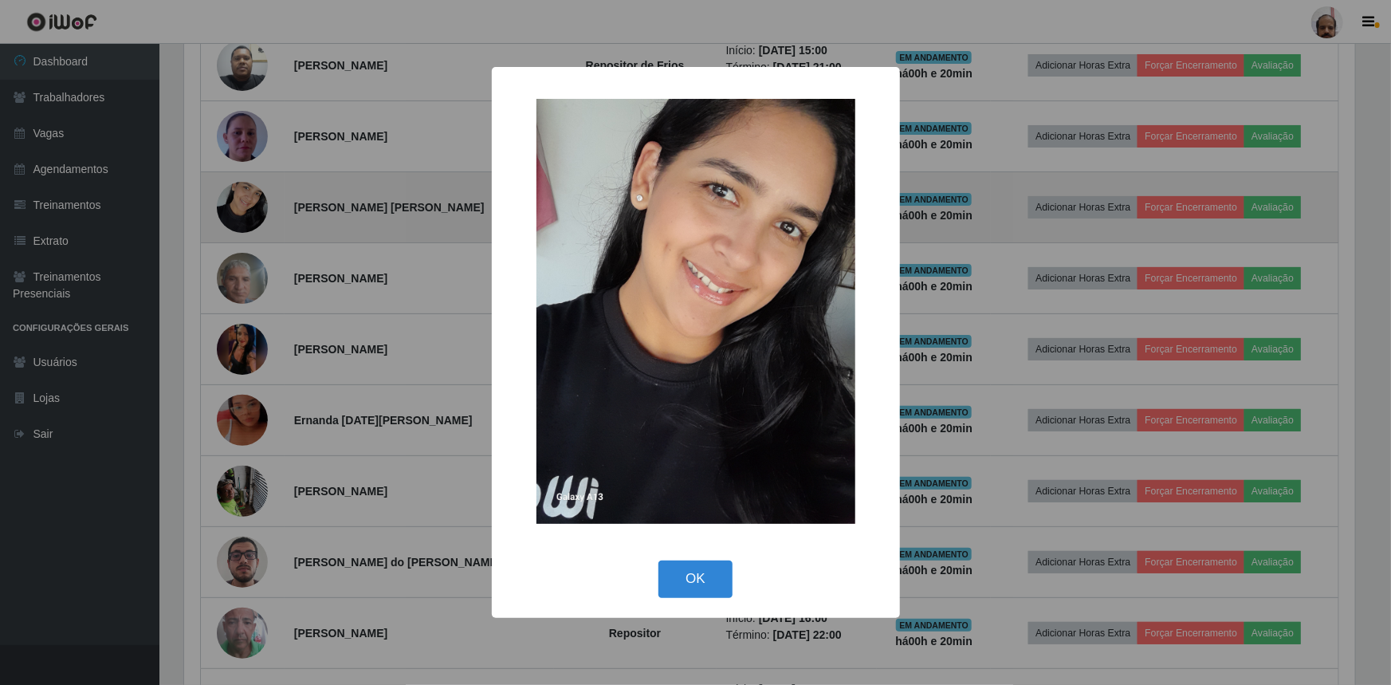
click at [250, 199] on div "× OK Cancel" at bounding box center [695, 342] width 1391 height 685
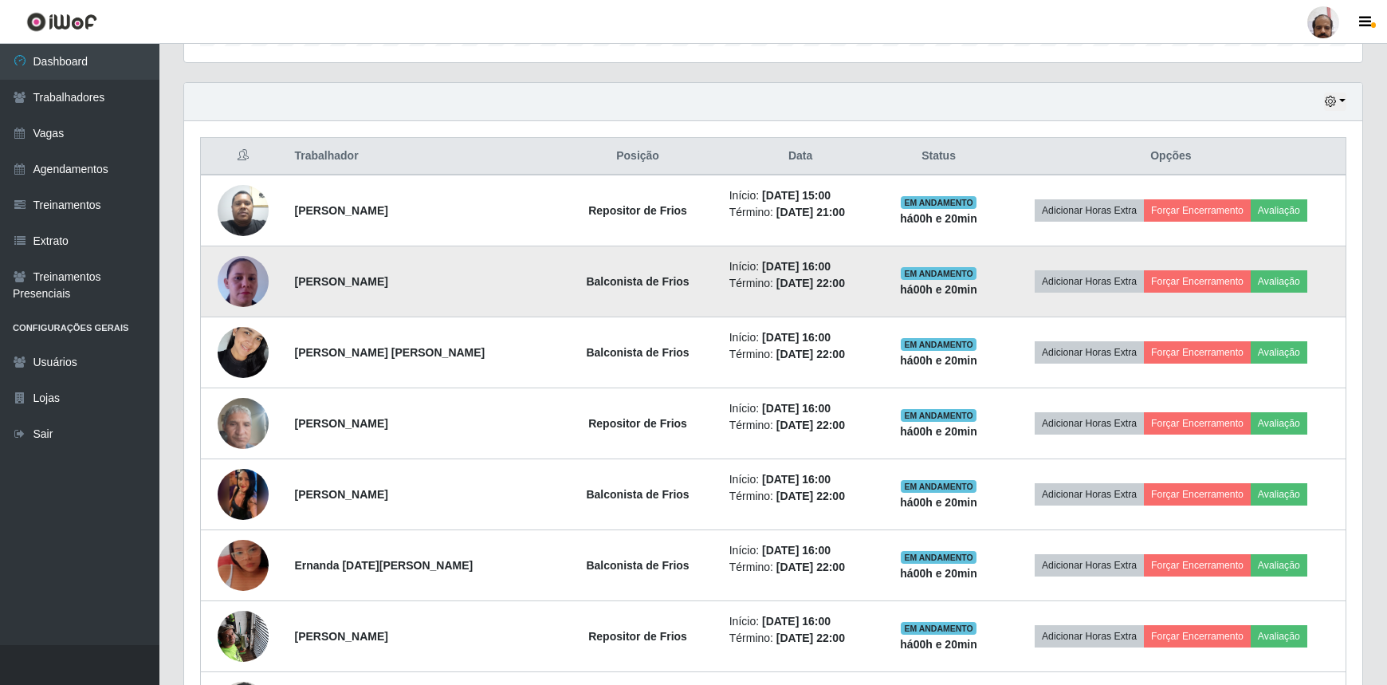
click at [252, 285] on img at bounding box center [243, 281] width 51 height 91
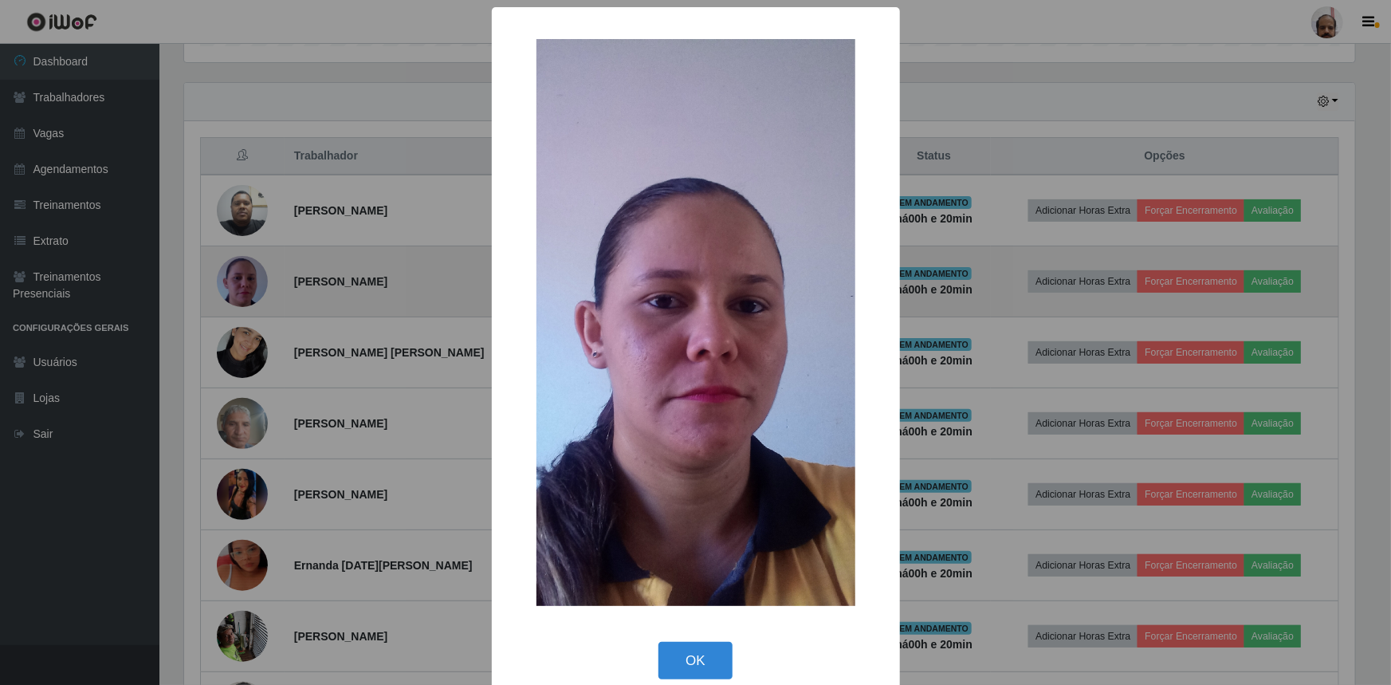
click at [252, 285] on div "× OK Cancel" at bounding box center [695, 342] width 1391 height 685
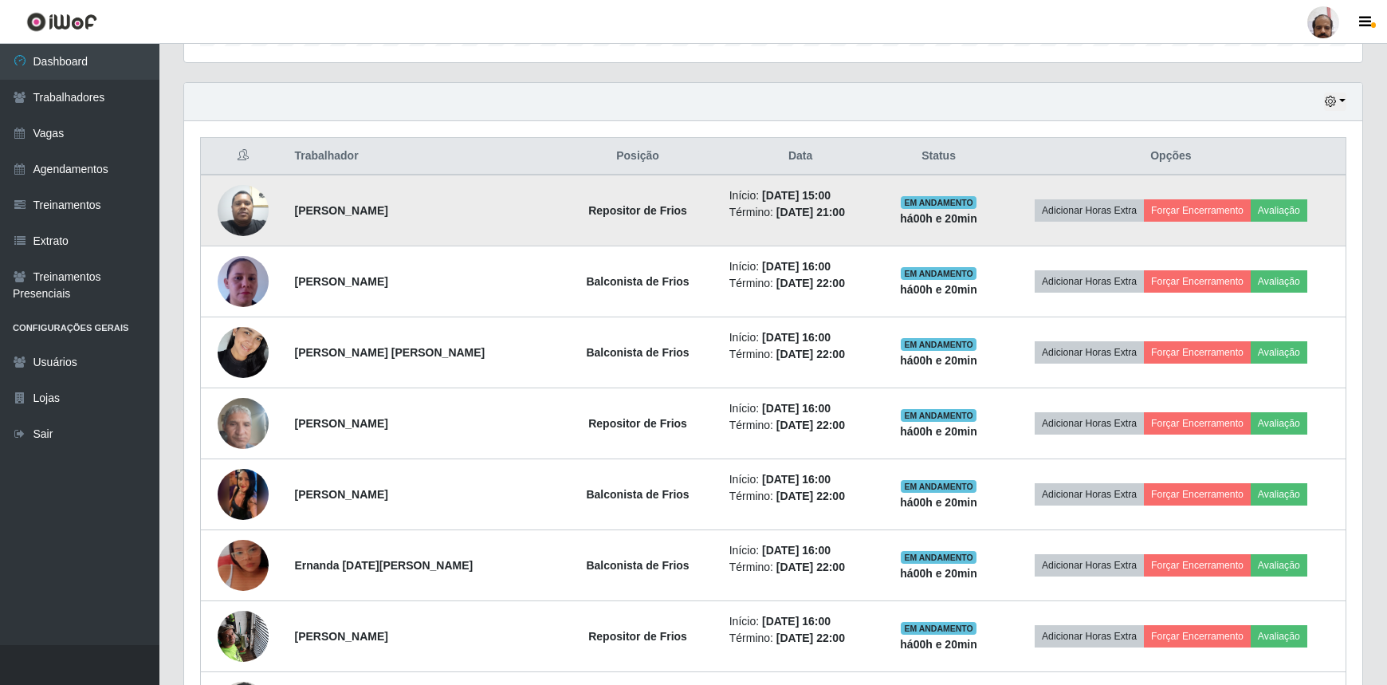
click at [241, 210] on img at bounding box center [243, 210] width 51 height 68
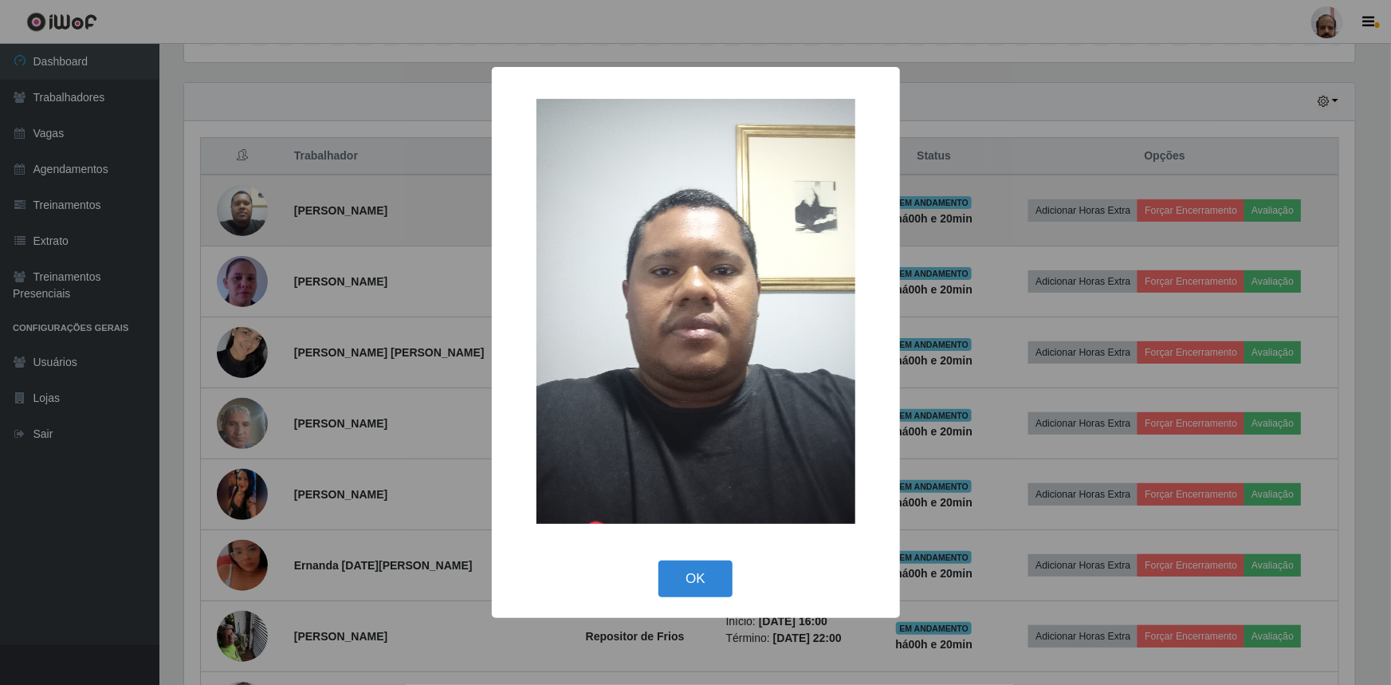
click at [241, 210] on div "× OK Cancel" at bounding box center [695, 342] width 1391 height 685
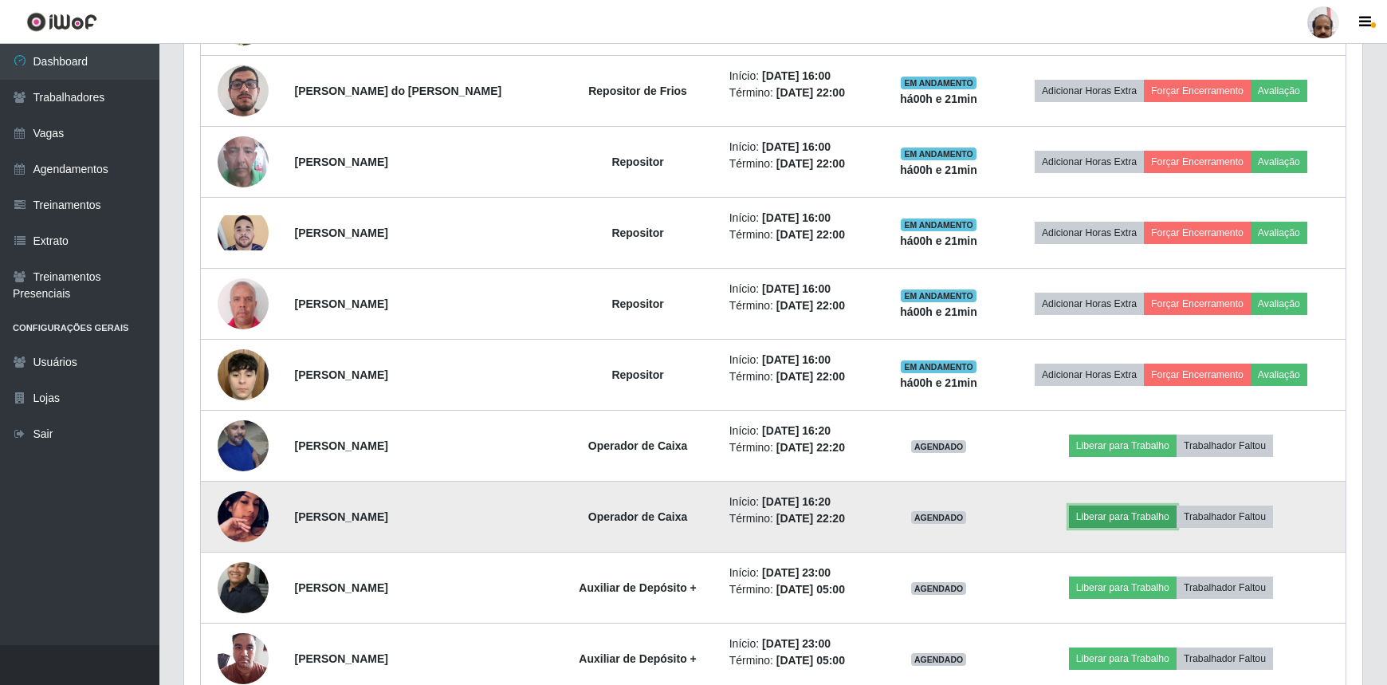
click at [1112, 521] on button "Liberar para Trabalho" at bounding box center [1123, 516] width 108 height 22
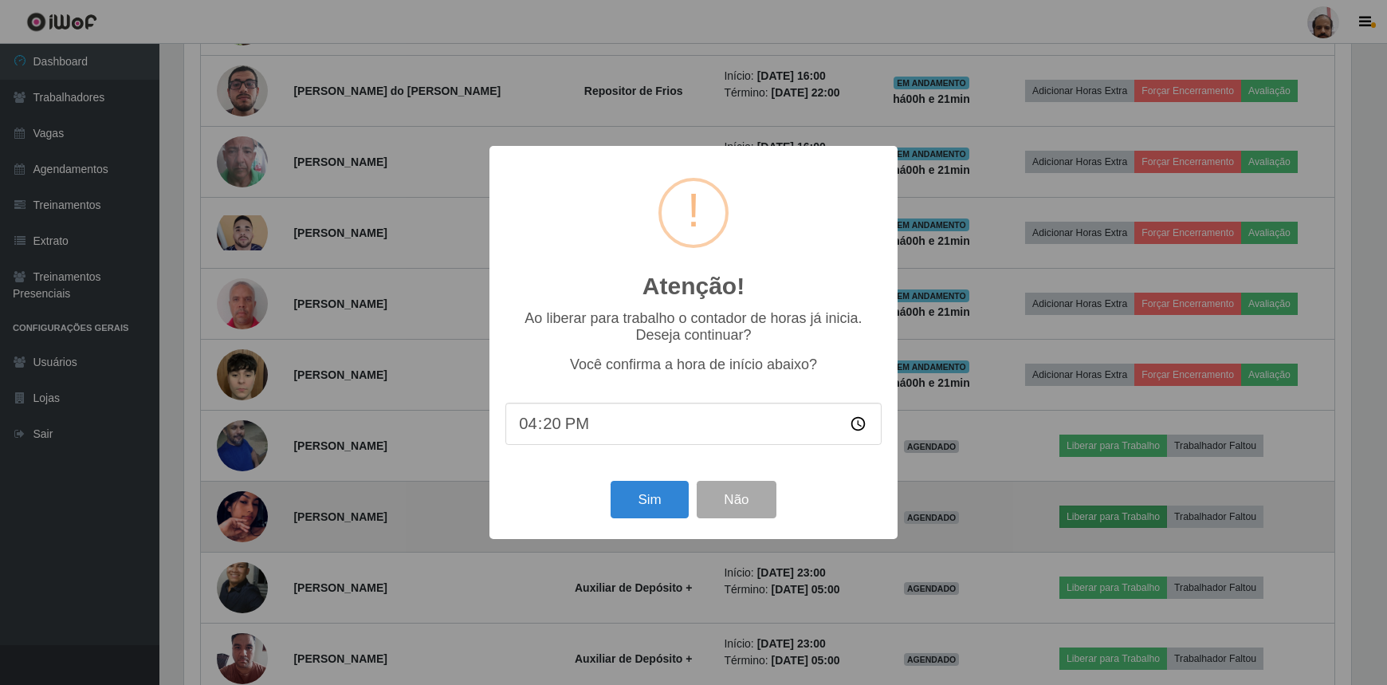
scroll to position [331, 1171]
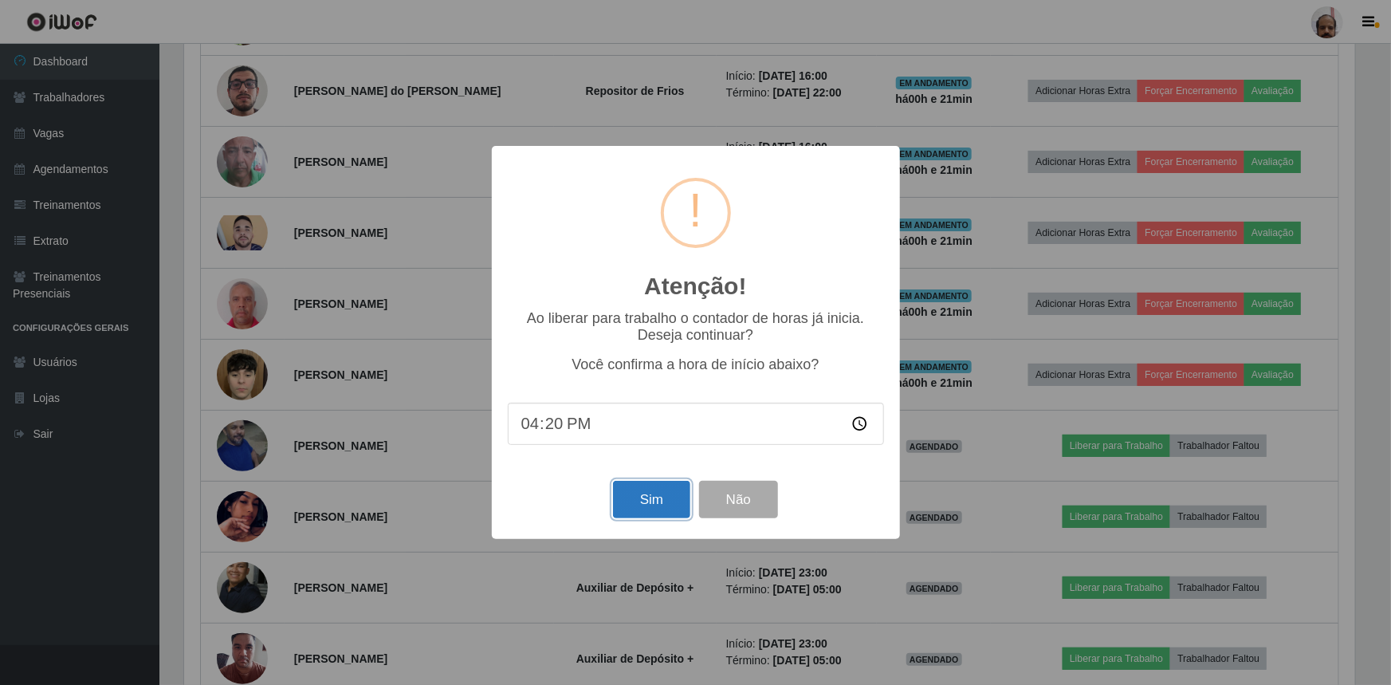
click at [663, 498] on button "Sim" at bounding box center [651, 499] width 77 height 37
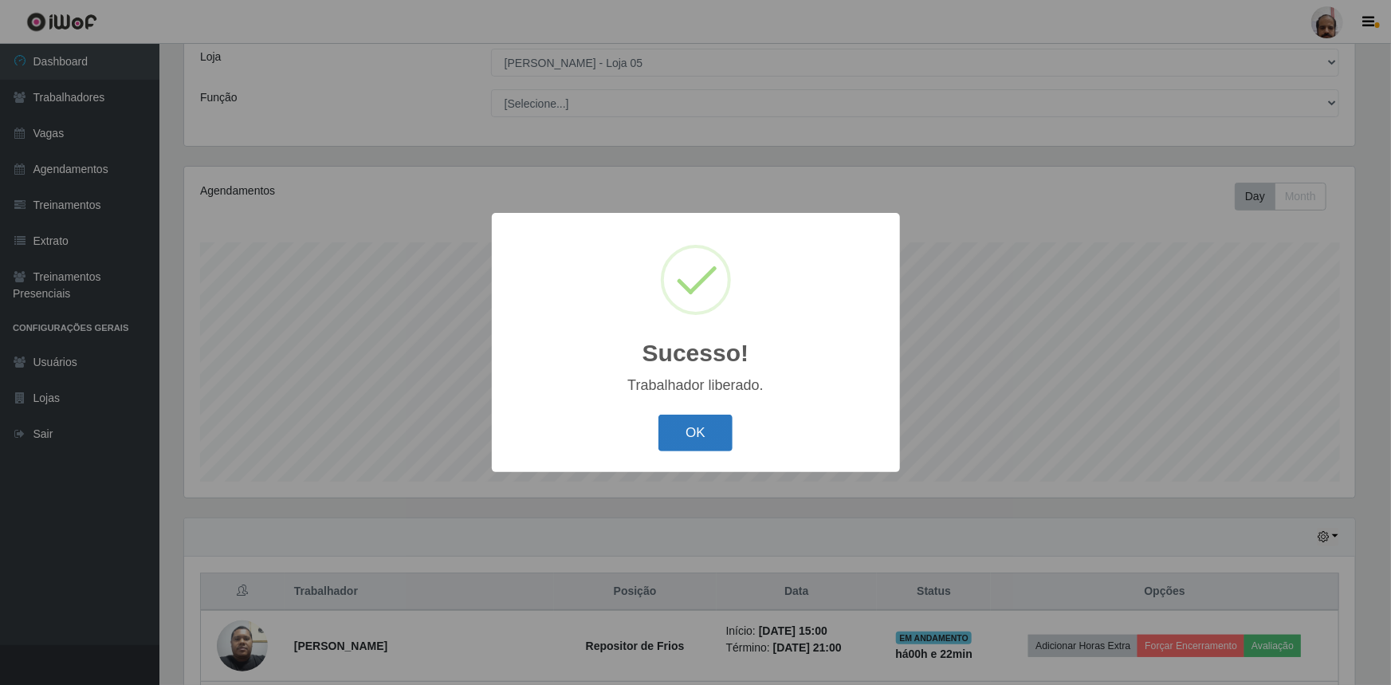
click at [678, 438] on button "OK" at bounding box center [695, 433] width 74 height 37
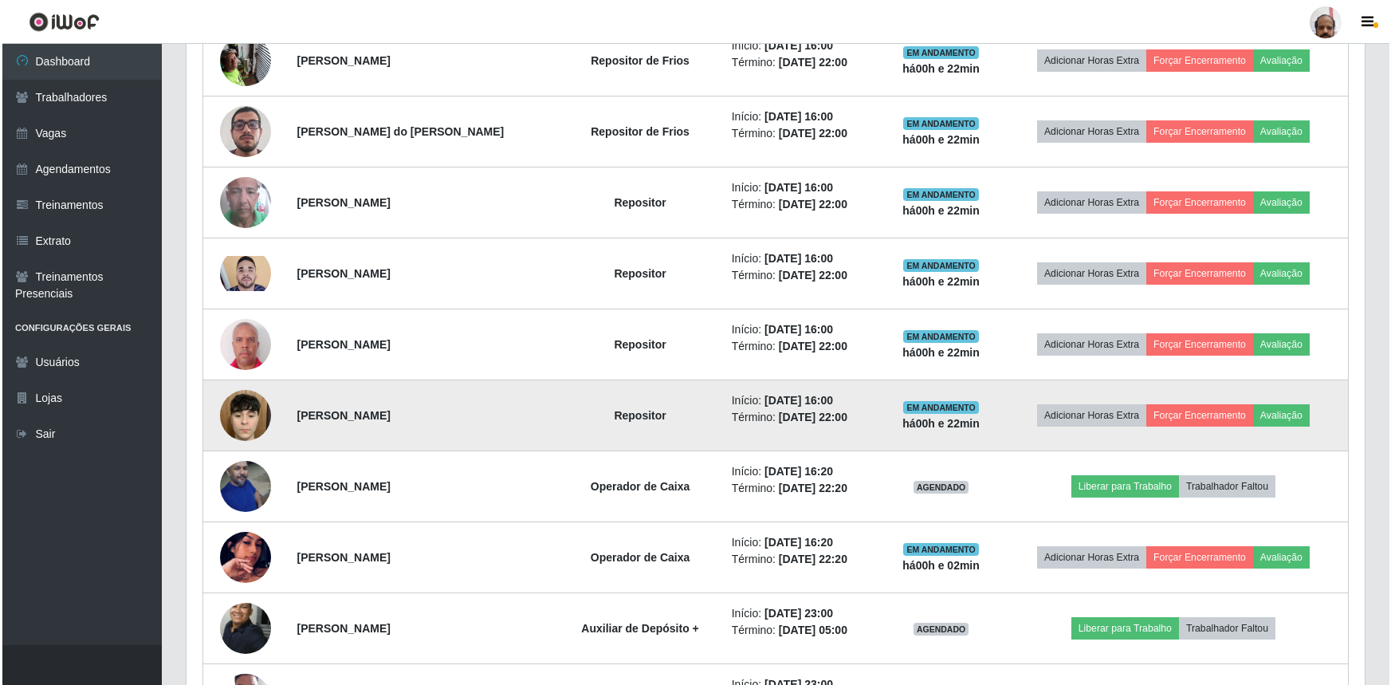
scroll to position [1103, 0]
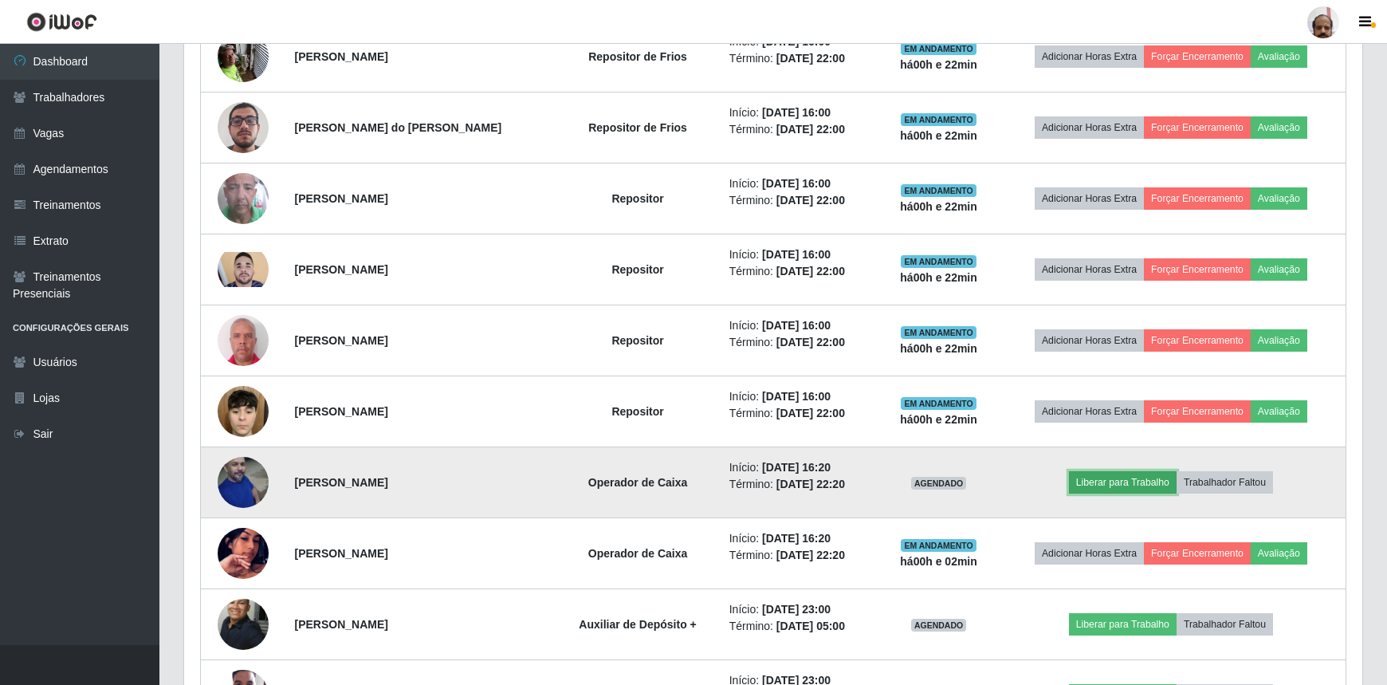
click at [1099, 482] on button "Liberar para Trabalho" at bounding box center [1123, 482] width 108 height 22
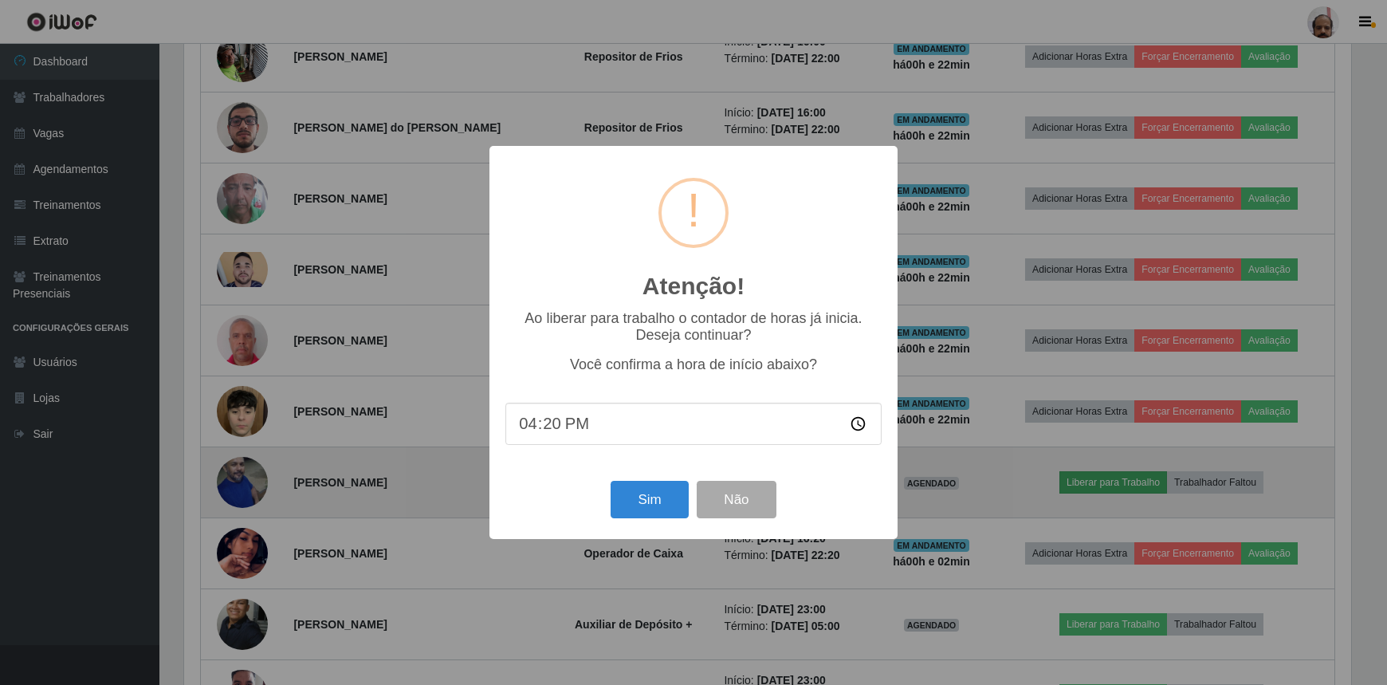
scroll to position [331, 1171]
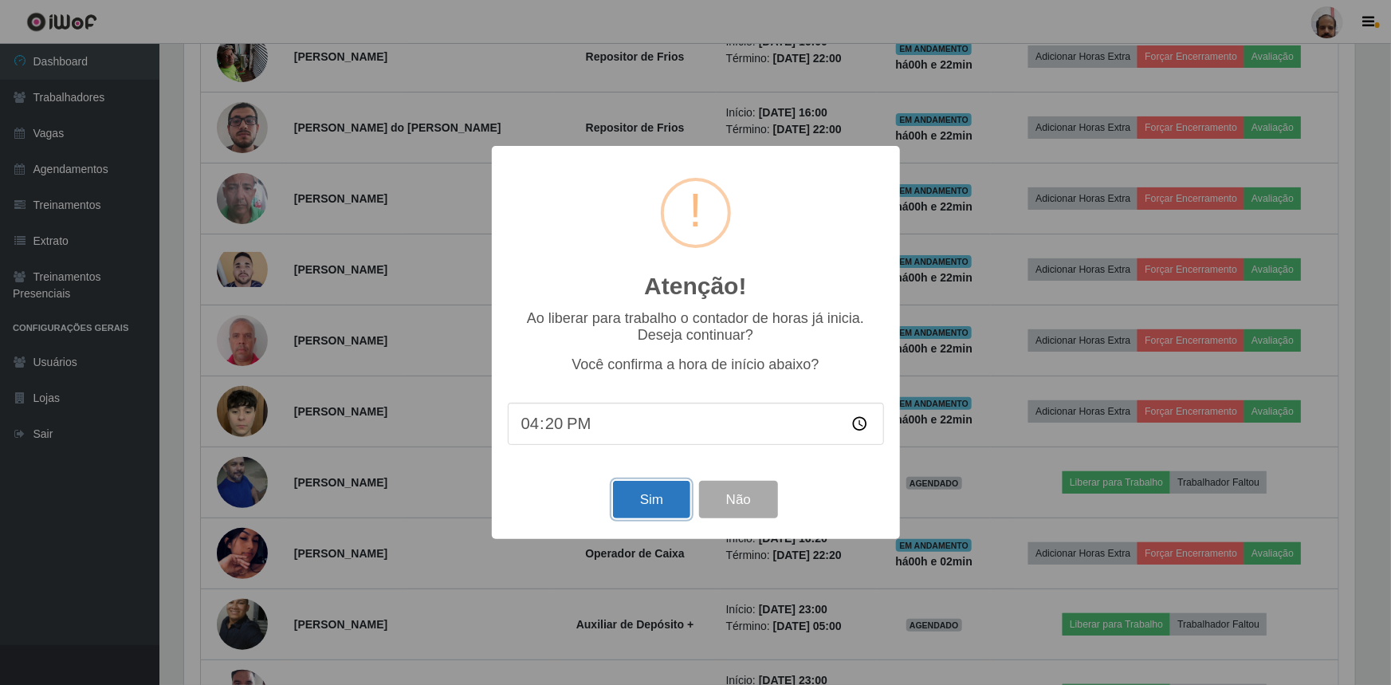
click at [651, 494] on button "Sim" at bounding box center [651, 499] width 77 height 37
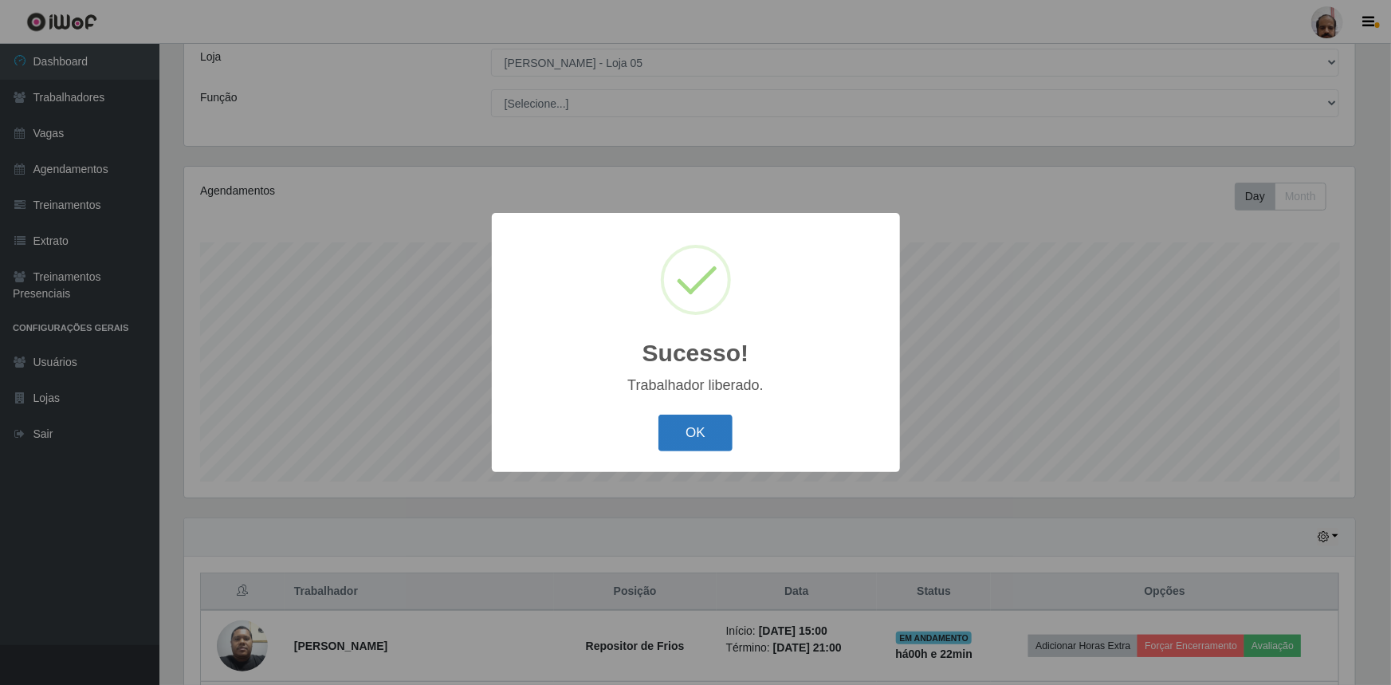
click at [685, 437] on button "OK" at bounding box center [695, 433] width 74 height 37
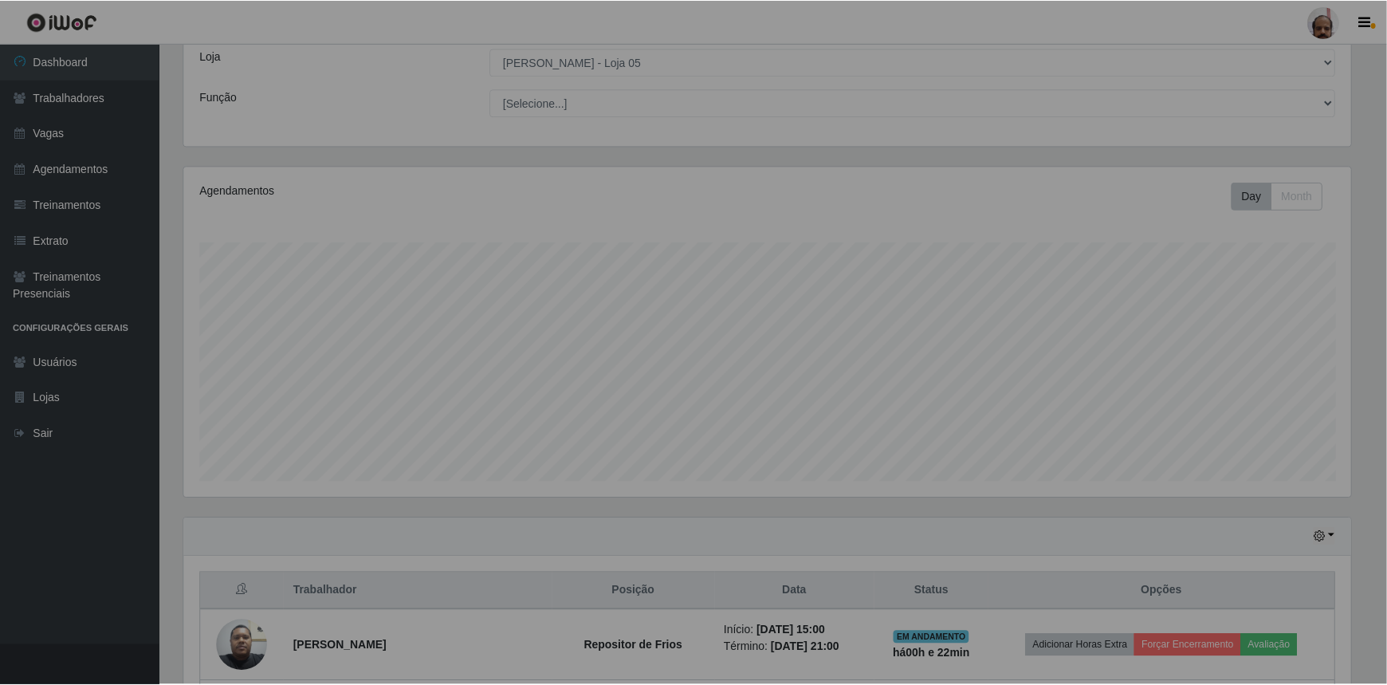
scroll to position [331, 1178]
